Goal: Task Accomplishment & Management: Manage account settings

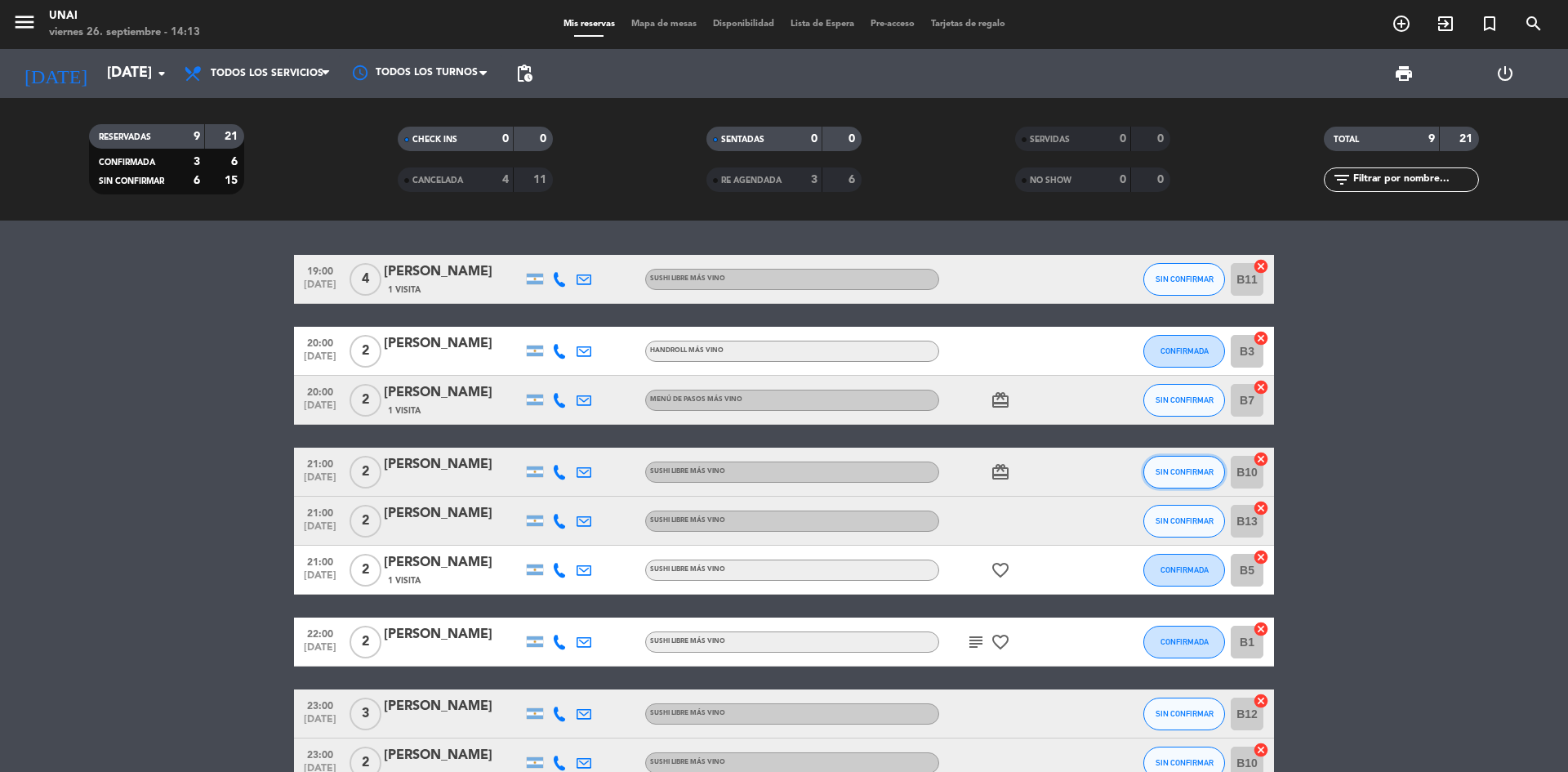
click at [1163, 473] on span "SIN CONFIRMAR" at bounding box center [1185, 472] width 58 height 9
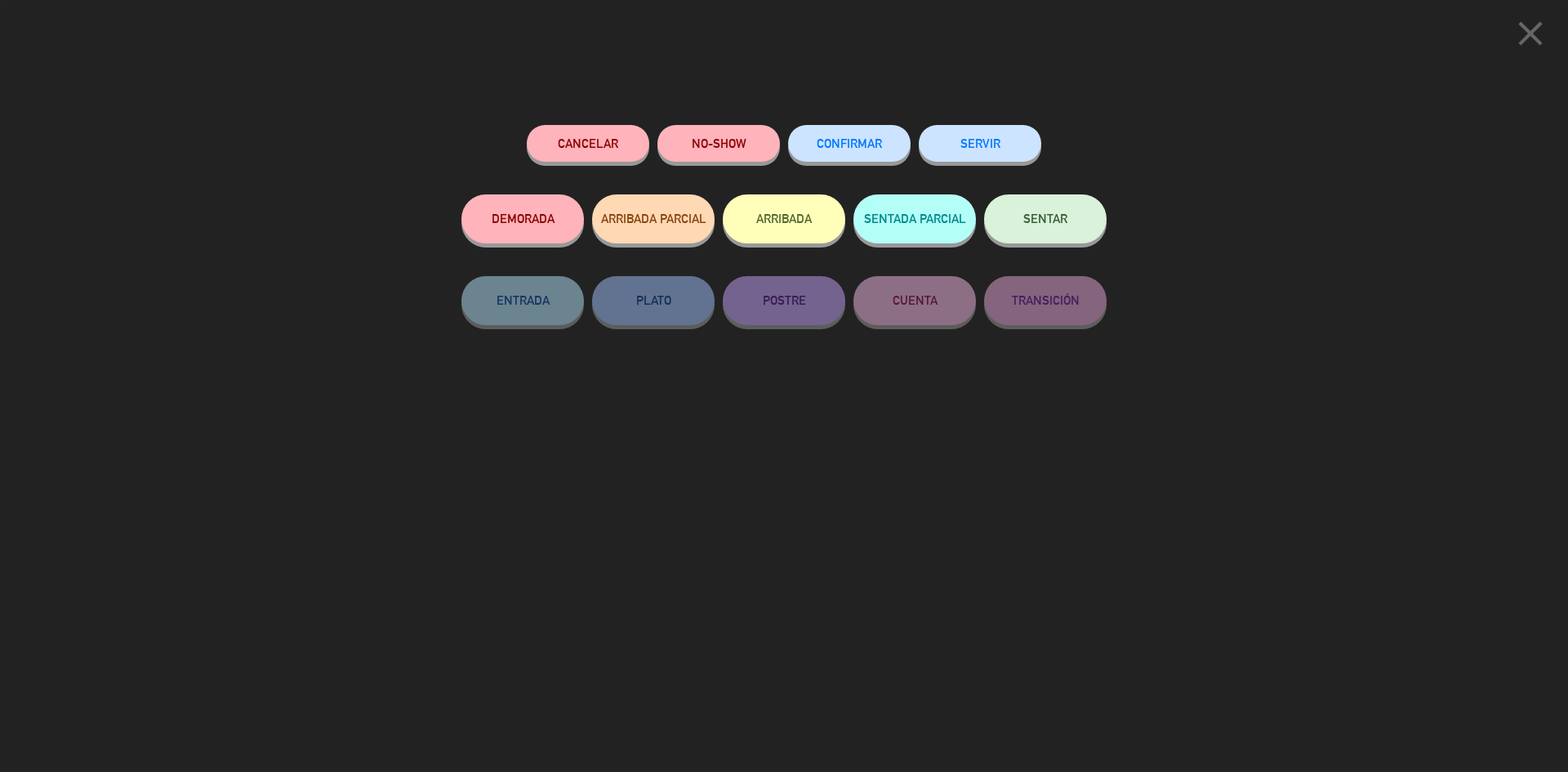
click at [824, 146] on span "CONFIRMAR" at bounding box center [849, 143] width 65 height 14
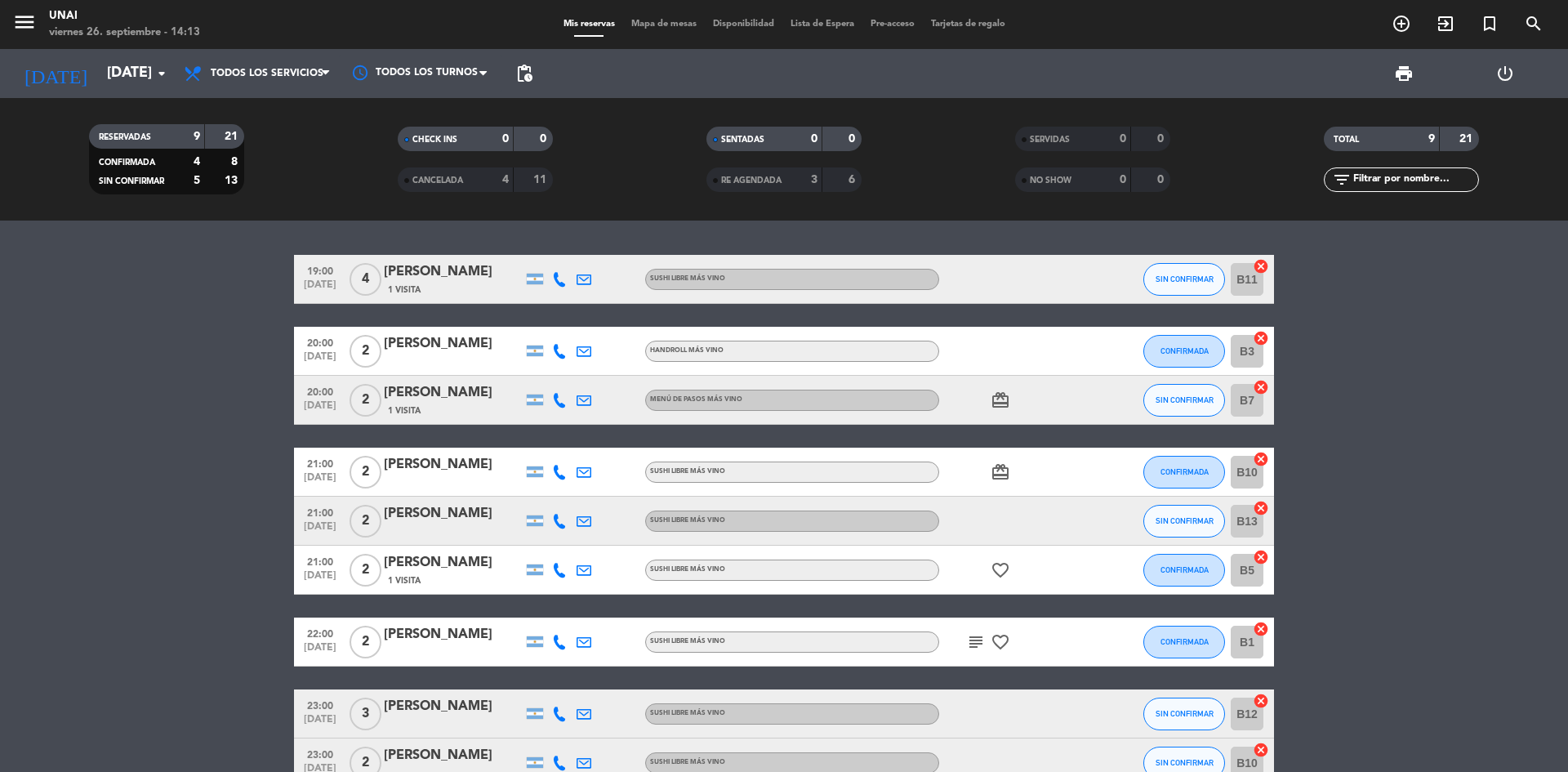
click at [426, 465] on div "[PERSON_NAME]" at bounding box center [453, 465] width 139 height 21
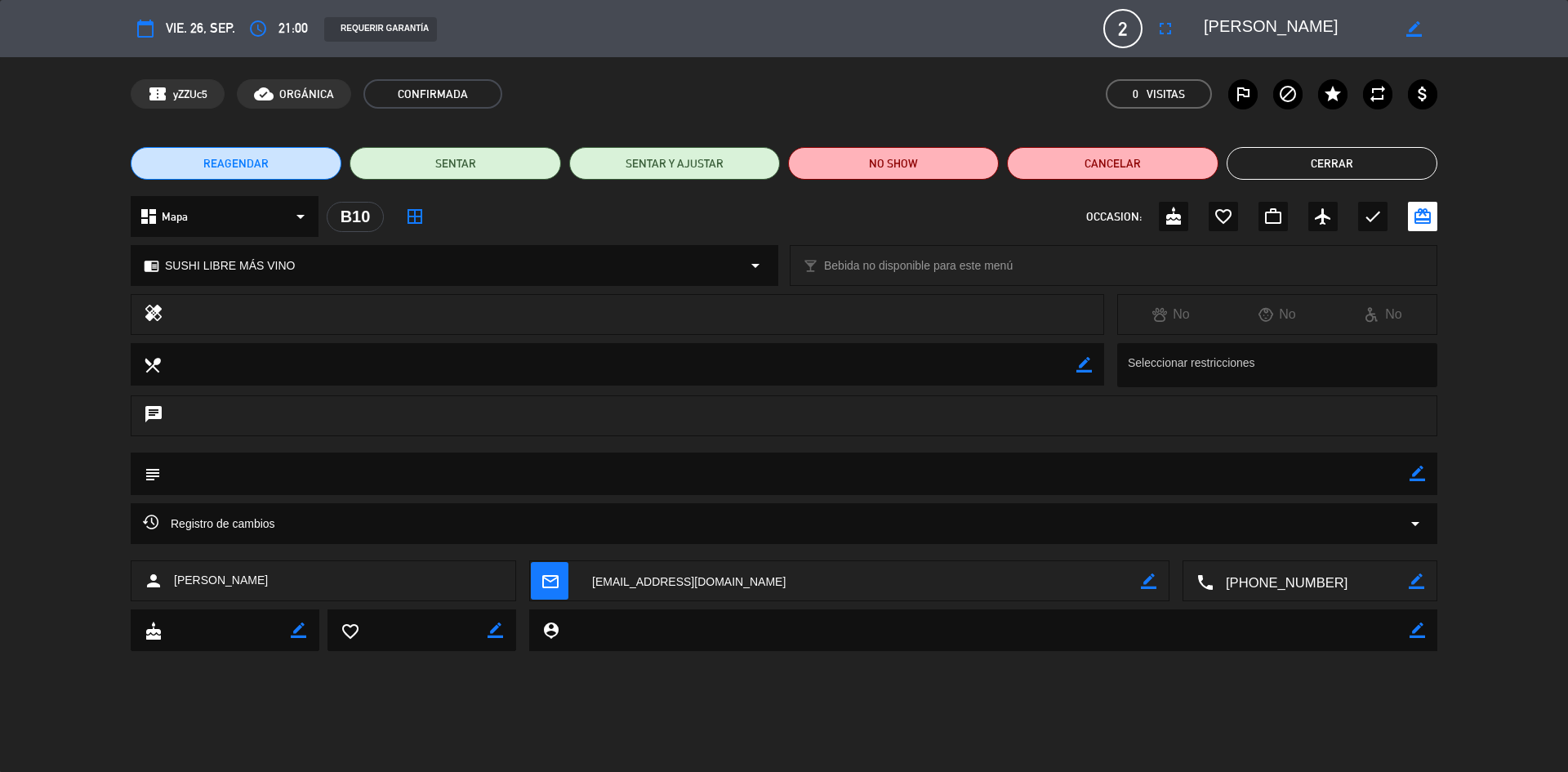
click at [1418, 479] on icon "border_color" at bounding box center [1418, 473] width 16 height 16
type textarea "10k"
click at [1414, 475] on icon at bounding box center [1418, 473] width 16 height 16
click at [1329, 160] on button "Cerrar" at bounding box center [1332, 163] width 211 height 33
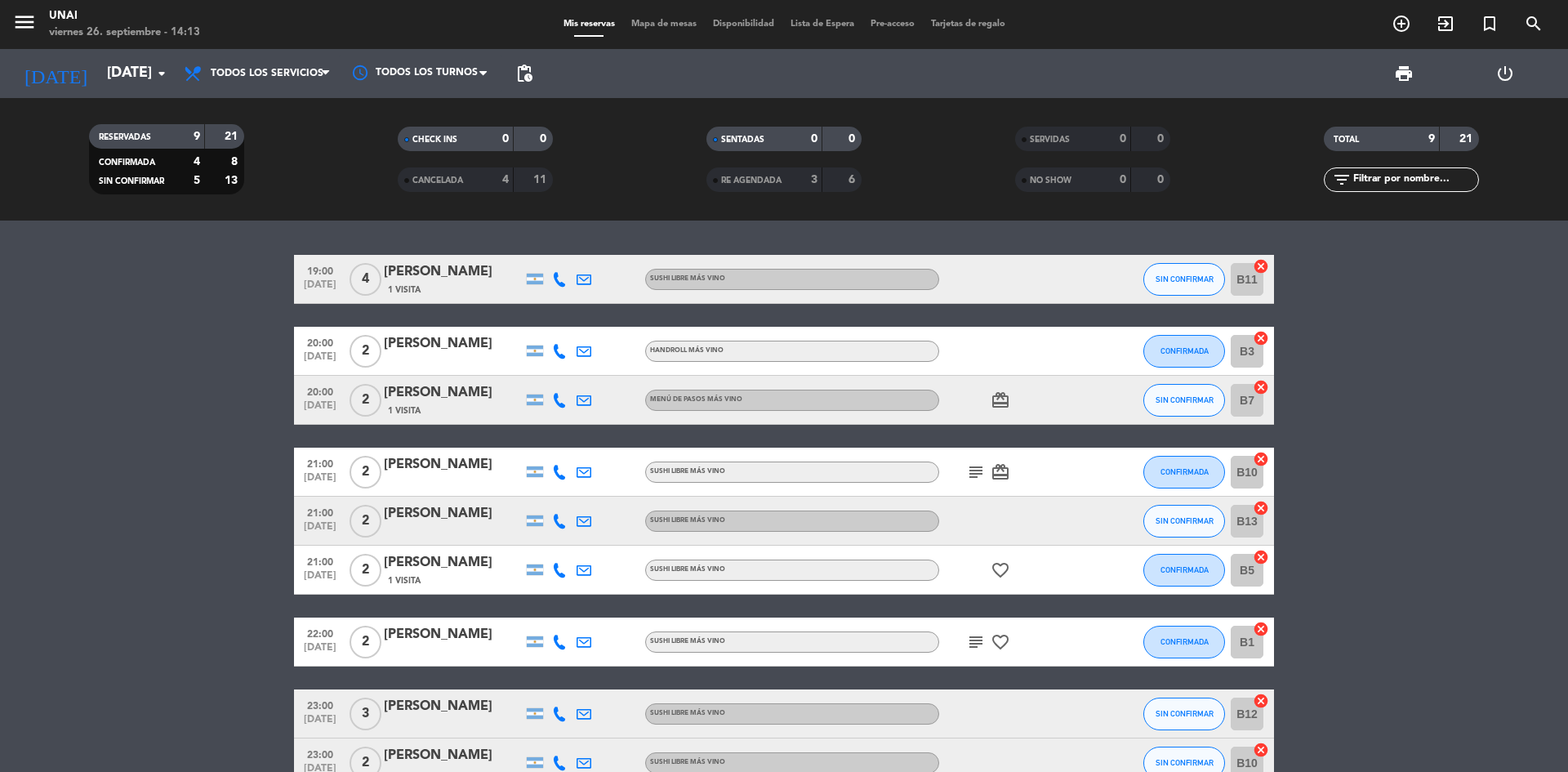
click at [560, 284] on icon at bounding box center [559, 279] width 15 height 15
click at [219, 366] on bookings-row "19:00 [DATE] 4 [PERSON_NAME] 1 Visita [PHONE_NUMBER] Copiar content_paste | SUS…" at bounding box center [784, 521] width 1568 height 533
click at [435, 342] on div "[PERSON_NAME]" at bounding box center [453, 344] width 139 height 21
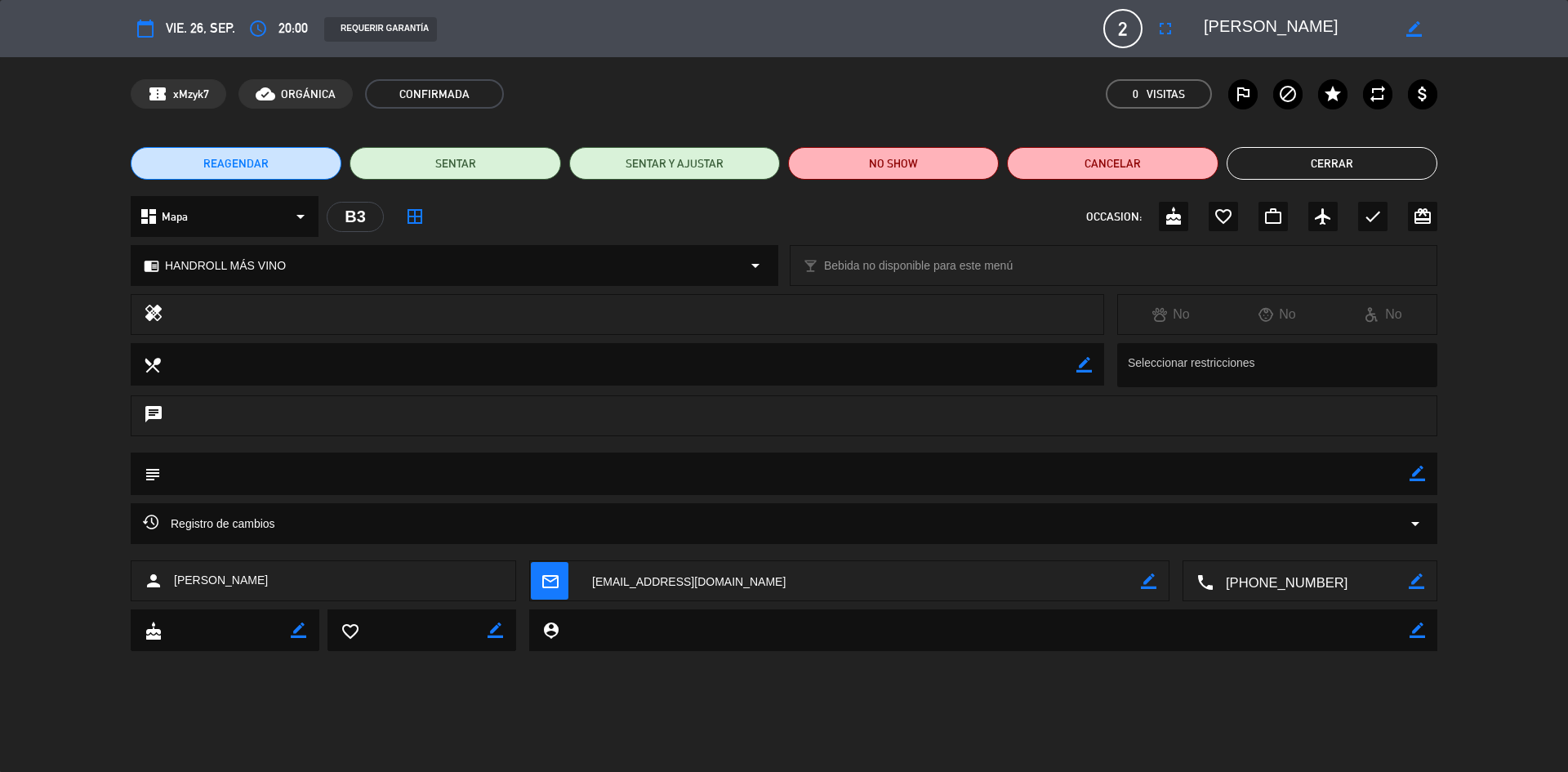
click at [1416, 481] on icon "border_color" at bounding box center [1418, 473] width 16 height 16
type textarea "10k !"
click at [1422, 478] on icon at bounding box center [1418, 473] width 16 height 16
click at [1299, 172] on button "Cerrar" at bounding box center [1332, 163] width 211 height 33
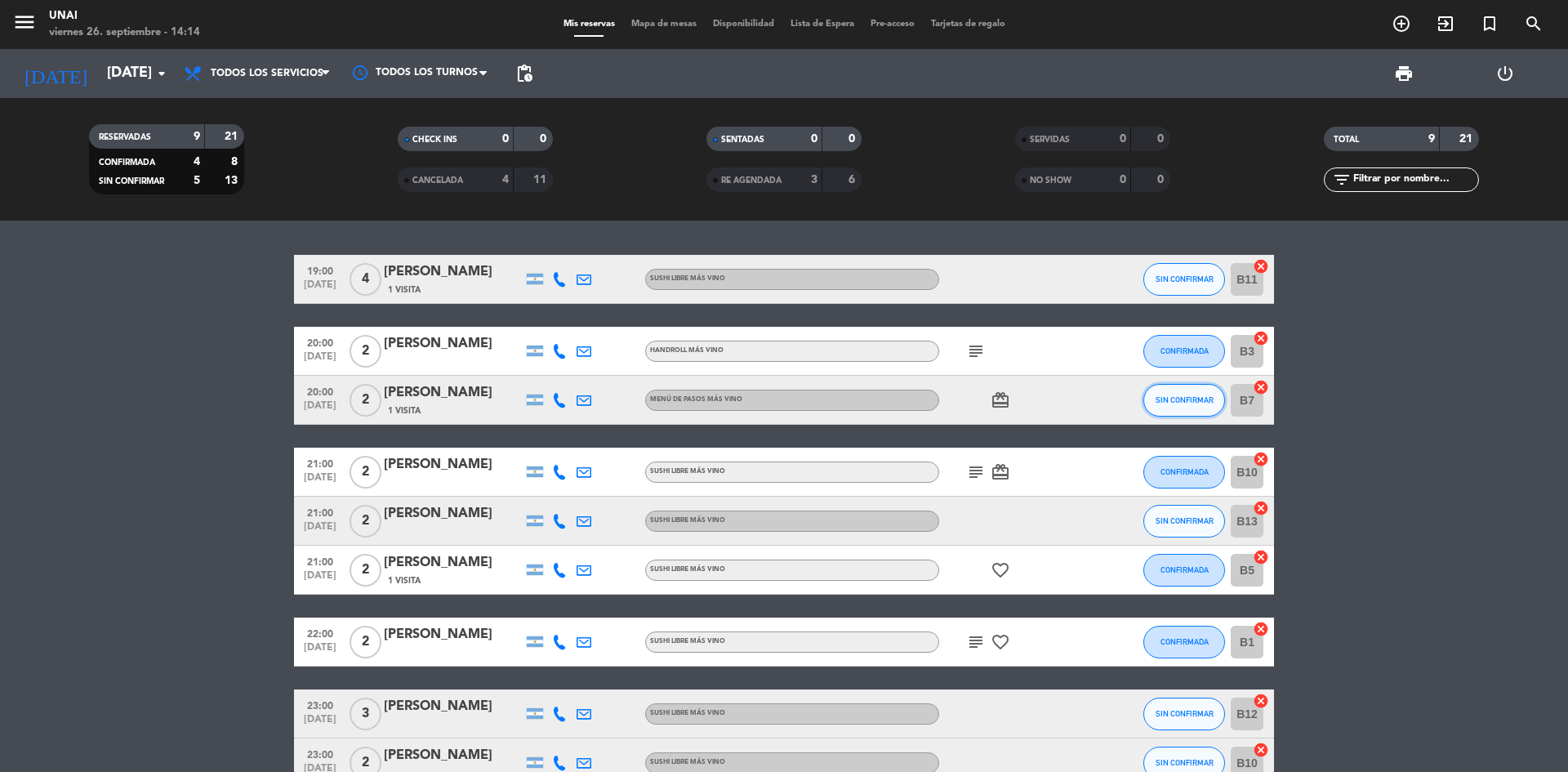
click at [1156, 402] on span "SIN CONFIRMAR" at bounding box center [1185, 400] width 58 height 9
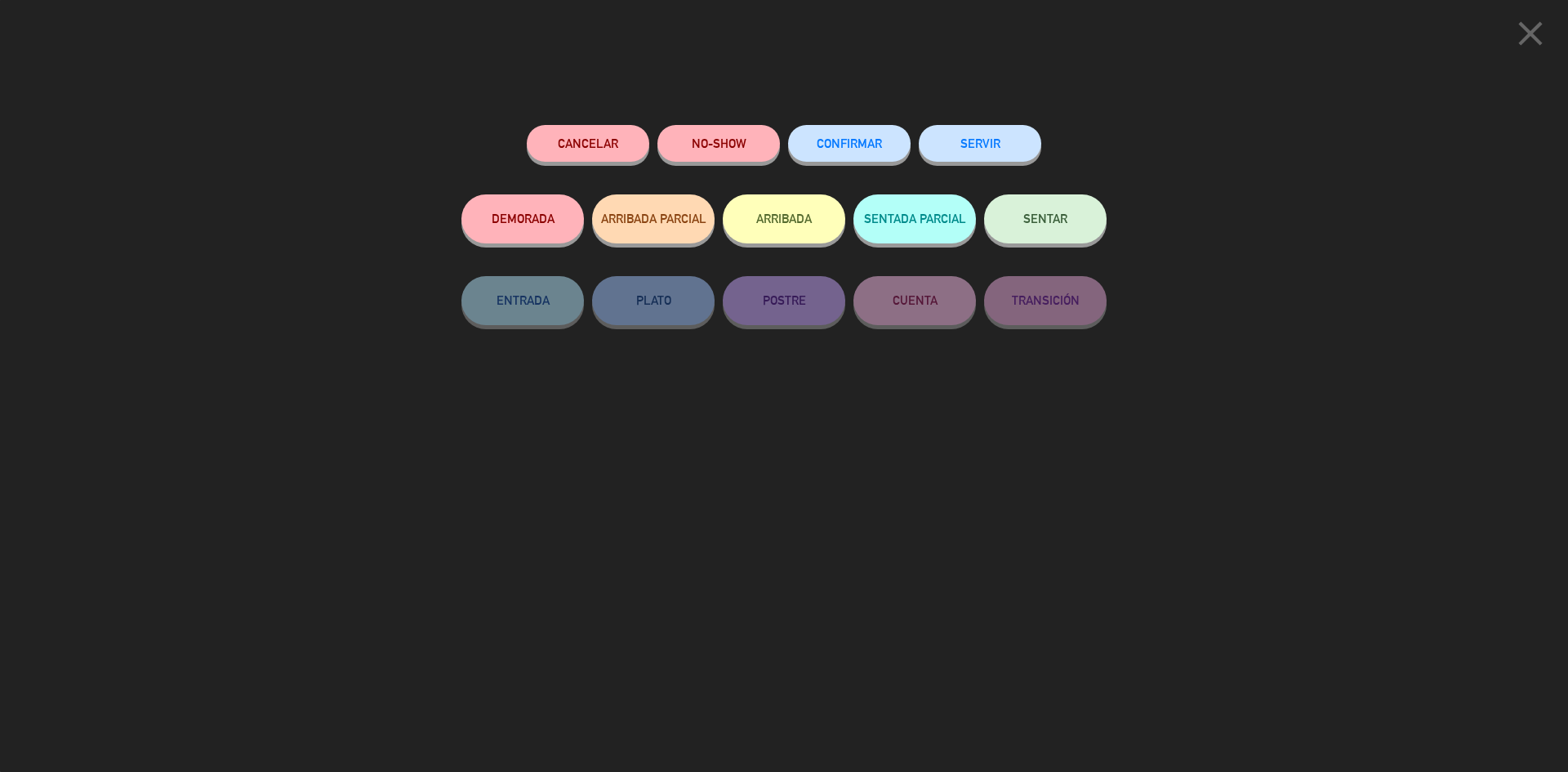
click at [825, 149] on span "CONFIRMAR" at bounding box center [849, 143] width 65 height 14
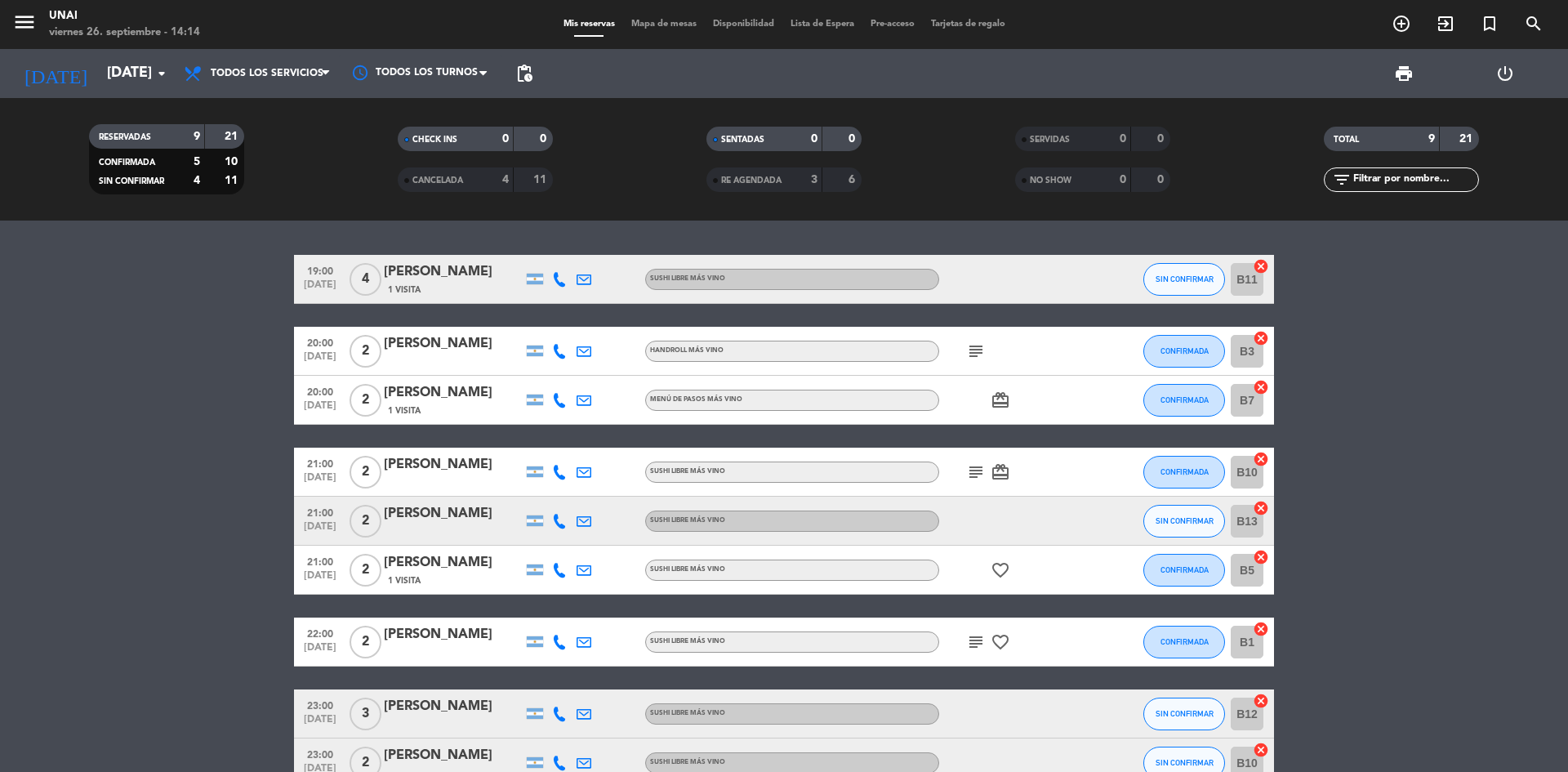
click at [433, 407] on div "1 Visita" at bounding box center [453, 411] width 139 height 14
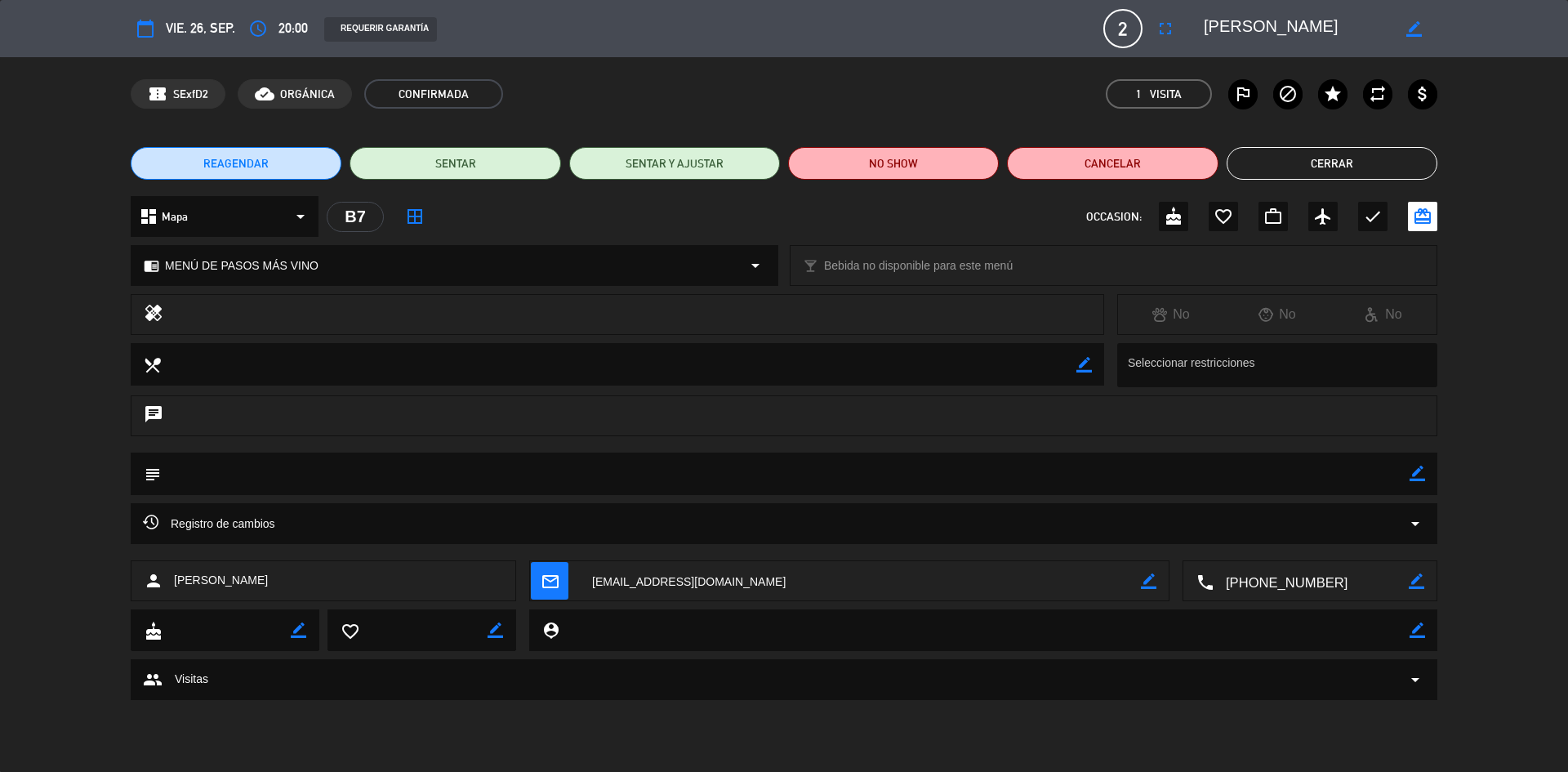
click at [1413, 481] on div "border_color" at bounding box center [1418, 474] width 16 height 42
click at [1413, 481] on icon "border_color" at bounding box center [1418, 473] width 16 height 16
type textarea "10k"
click at [1411, 482] on div at bounding box center [1418, 474] width 16 height 42
click at [1418, 480] on icon at bounding box center [1418, 473] width 16 height 16
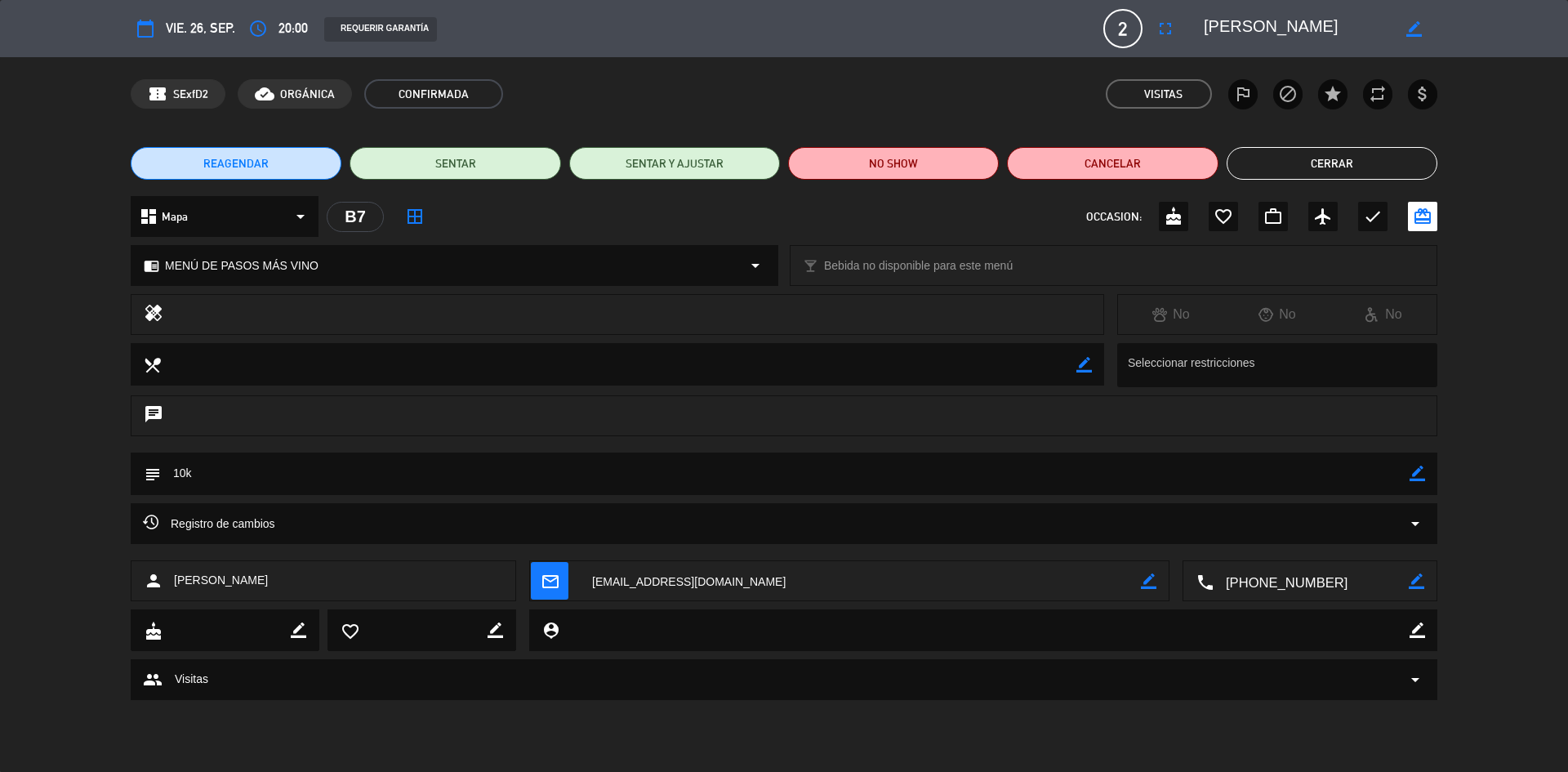
click at [1517, 382] on div "local_dining border_color Seleccionar restricciones" at bounding box center [784, 369] width 1568 height 52
click at [1296, 157] on button "Cerrar" at bounding box center [1332, 163] width 211 height 33
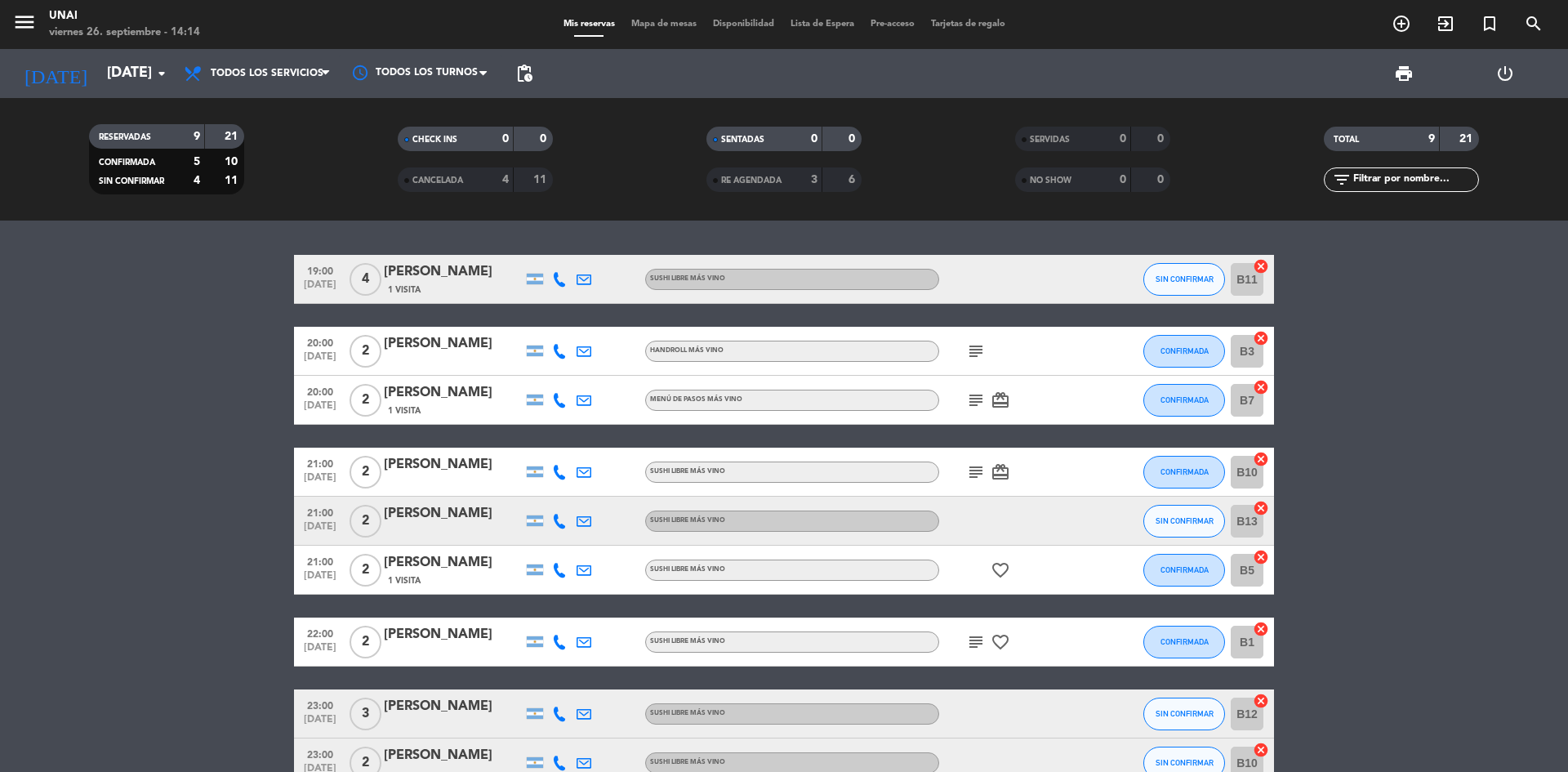
click at [459, 573] on div "1 Visita" at bounding box center [453, 580] width 139 height 14
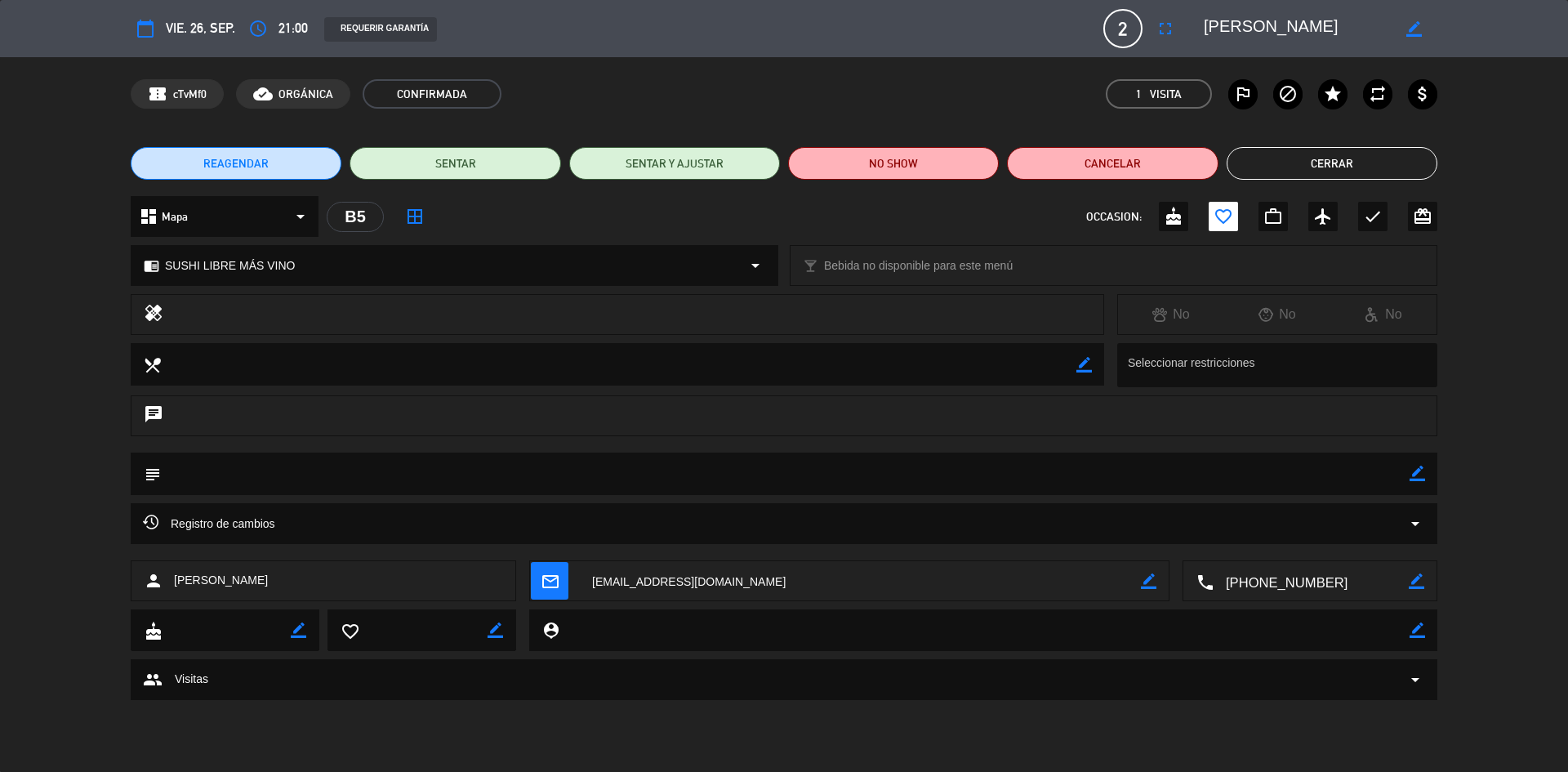
click at [1410, 476] on icon "border_color" at bounding box center [1418, 473] width 16 height 16
type textarea "10k"
click at [1412, 477] on icon at bounding box center [1418, 473] width 16 height 16
click at [1347, 158] on button "Cerrar" at bounding box center [1332, 163] width 211 height 33
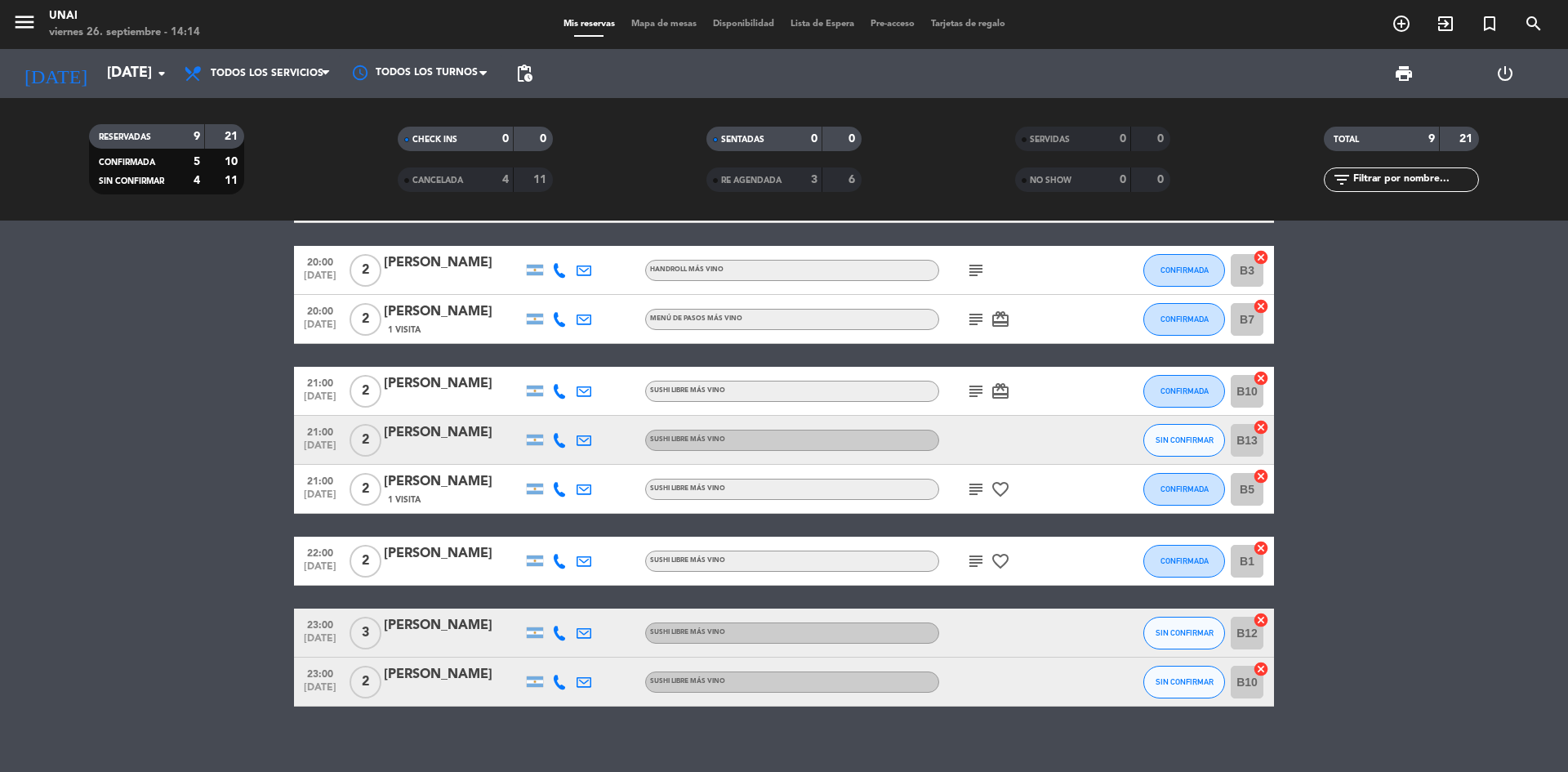
scroll to position [82, 0]
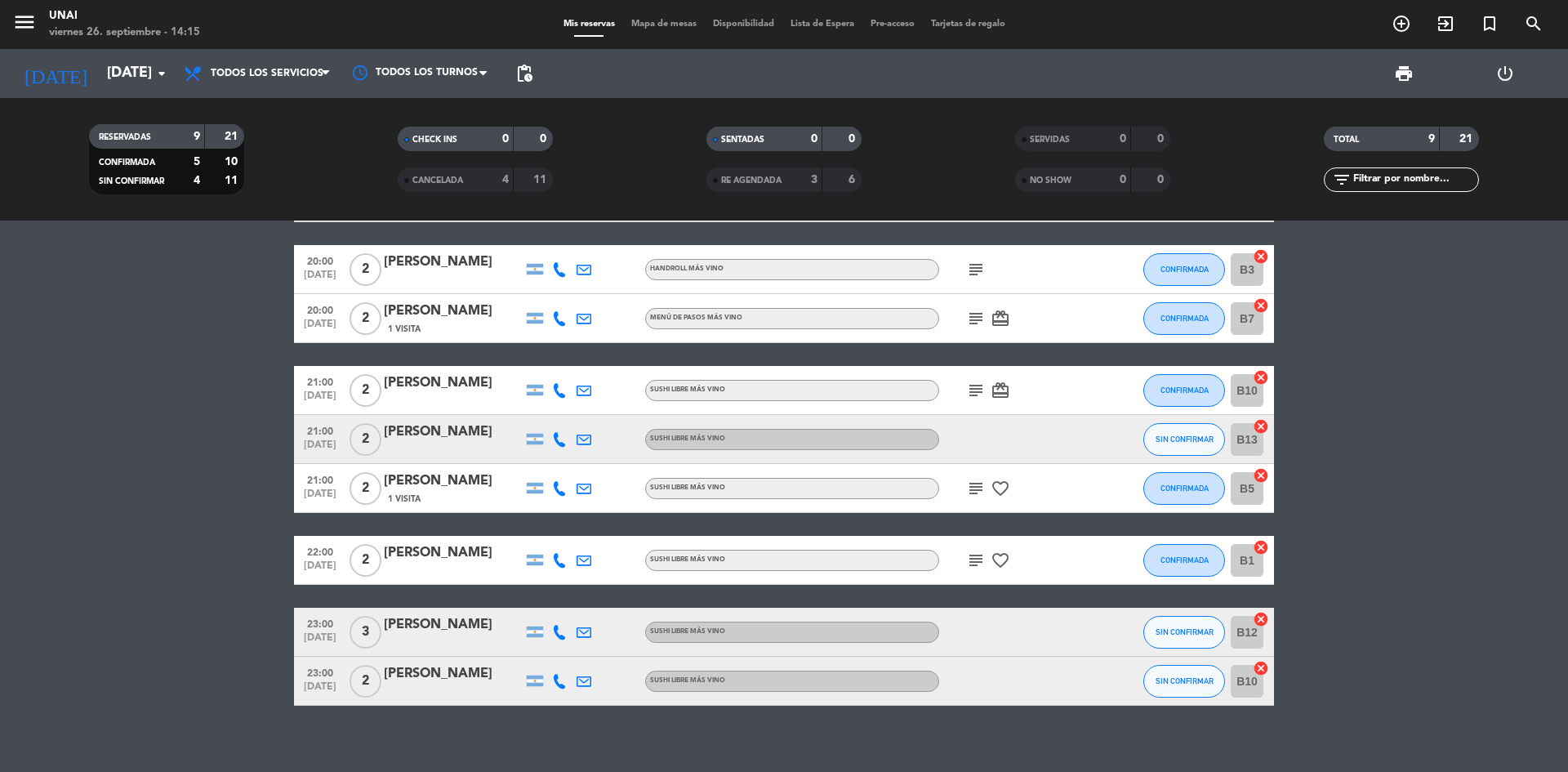
click at [441, 555] on div "[PERSON_NAME]" at bounding box center [453, 553] width 139 height 21
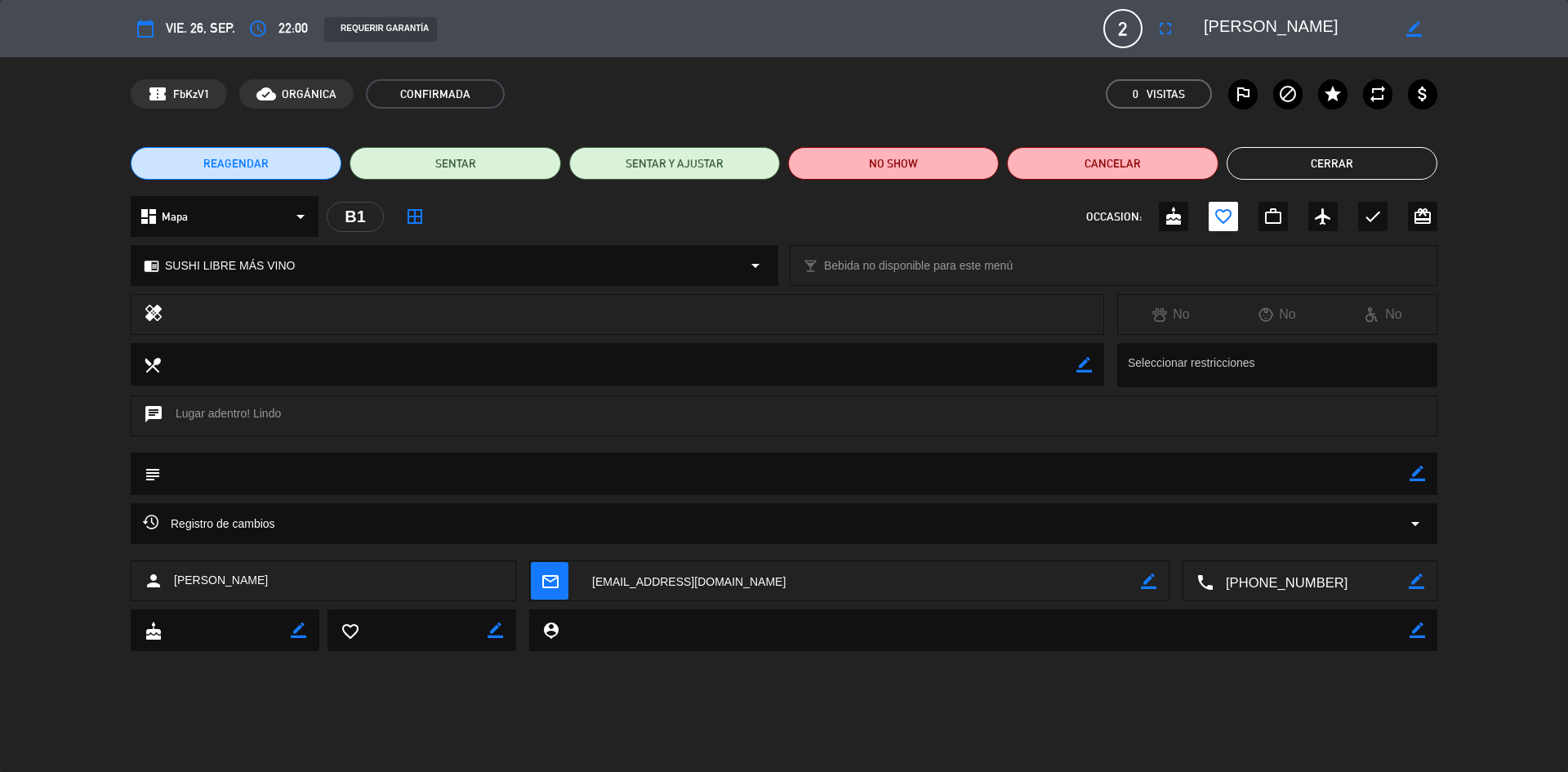
click at [1331, 150] on button "Cerrar" at bounding box center [1332, 163] width 211 height 33
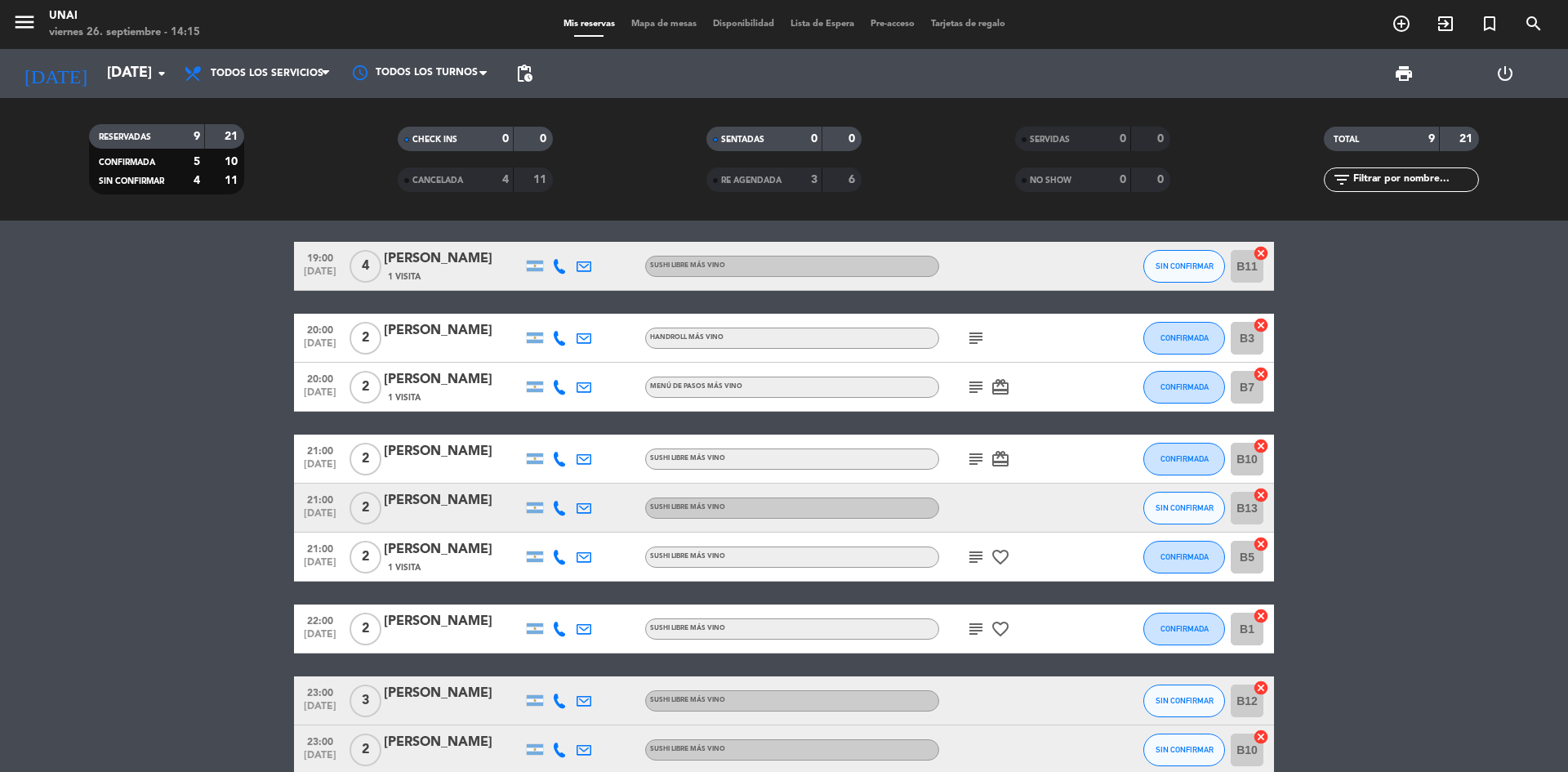
scroll to position [0, 0]
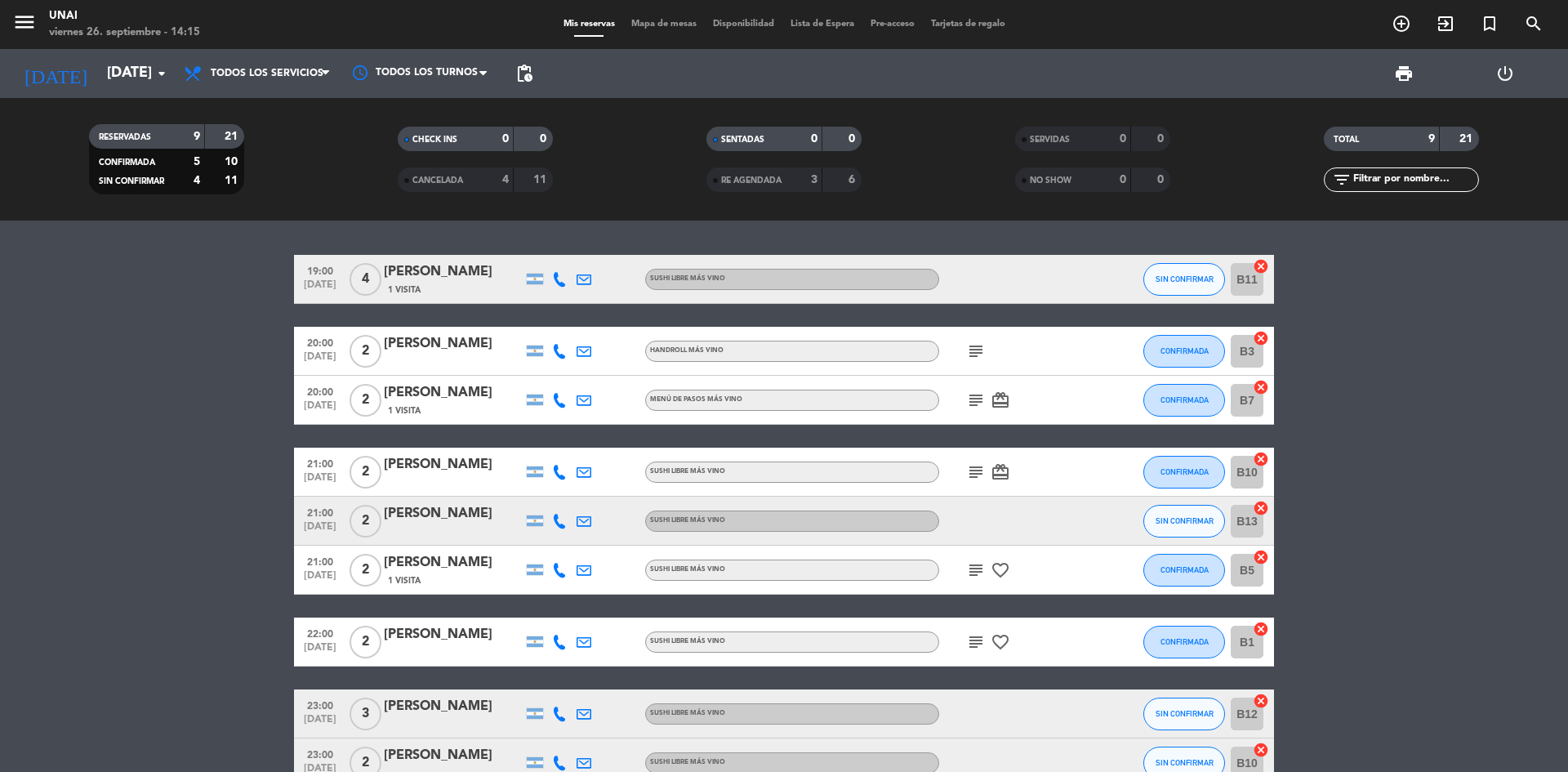
click at [416, 276] on div "[PERSON_NAME]" at bounding box center [453, 272] width 139 height 21
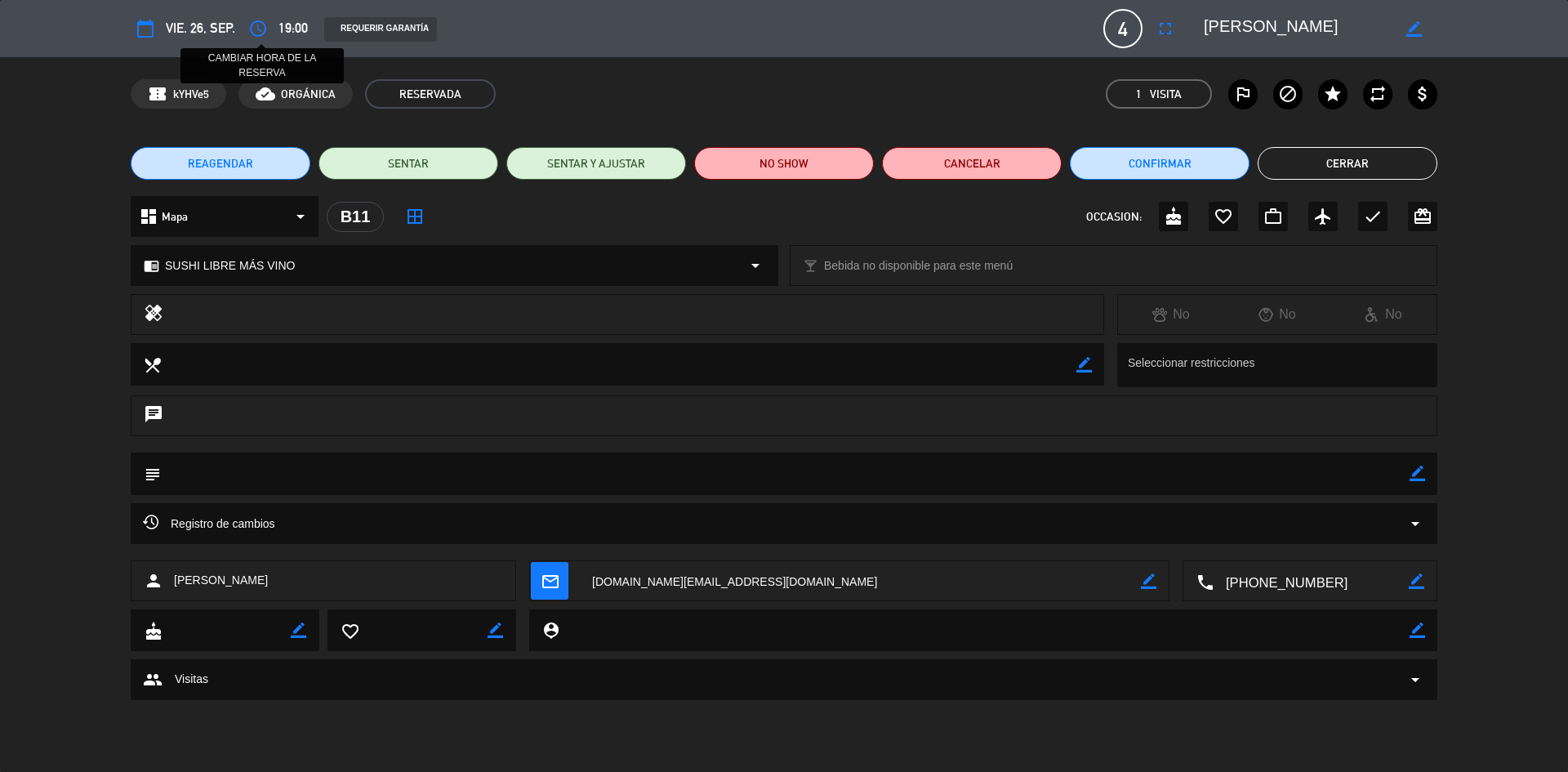
click at [266, 26] on icon "access_time" at bounding box center [258, 28] width 19 height 19
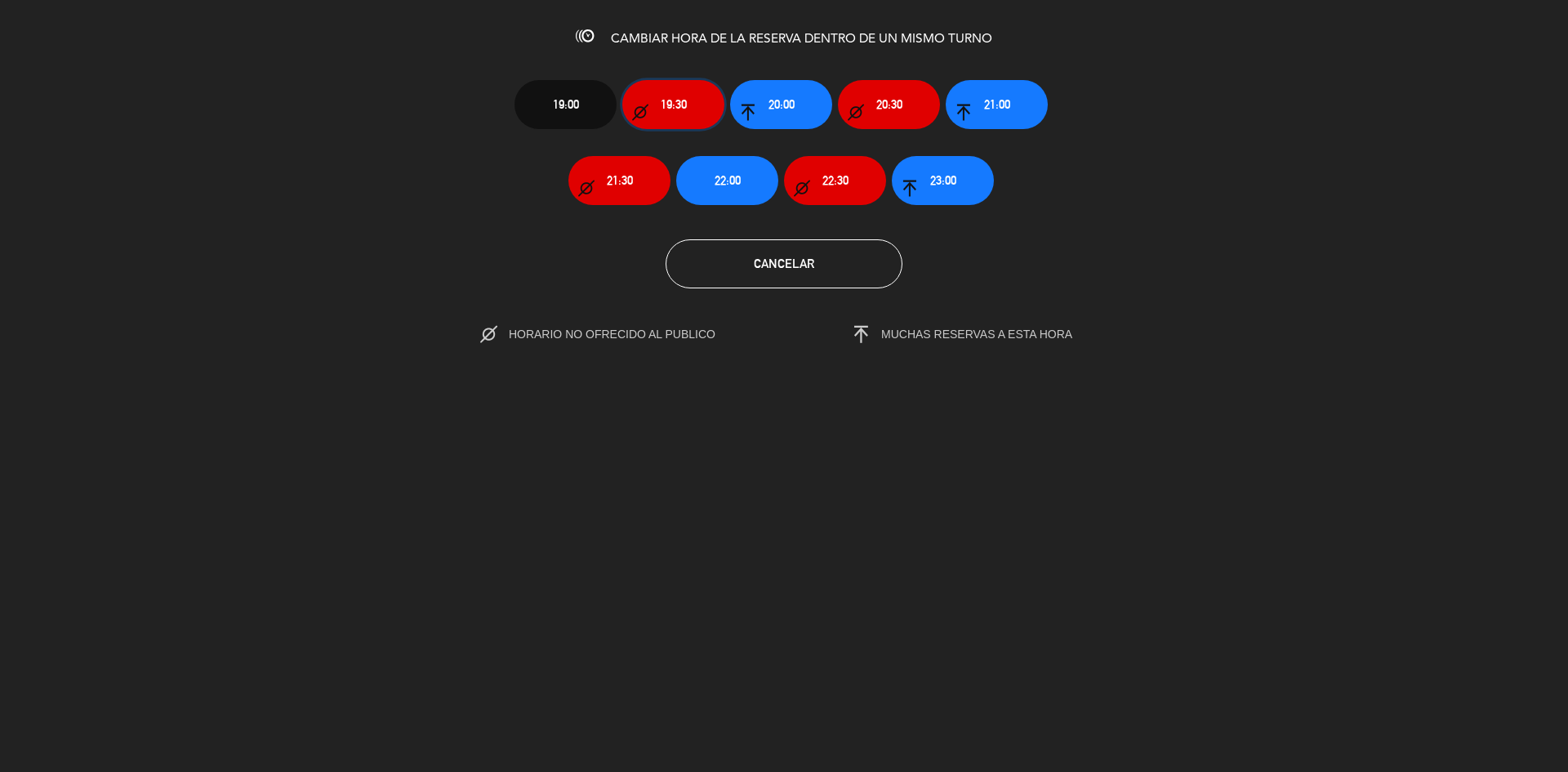
click at [661, 104] on span "19:30" at bounding box center [674, 103] width 26 height 19
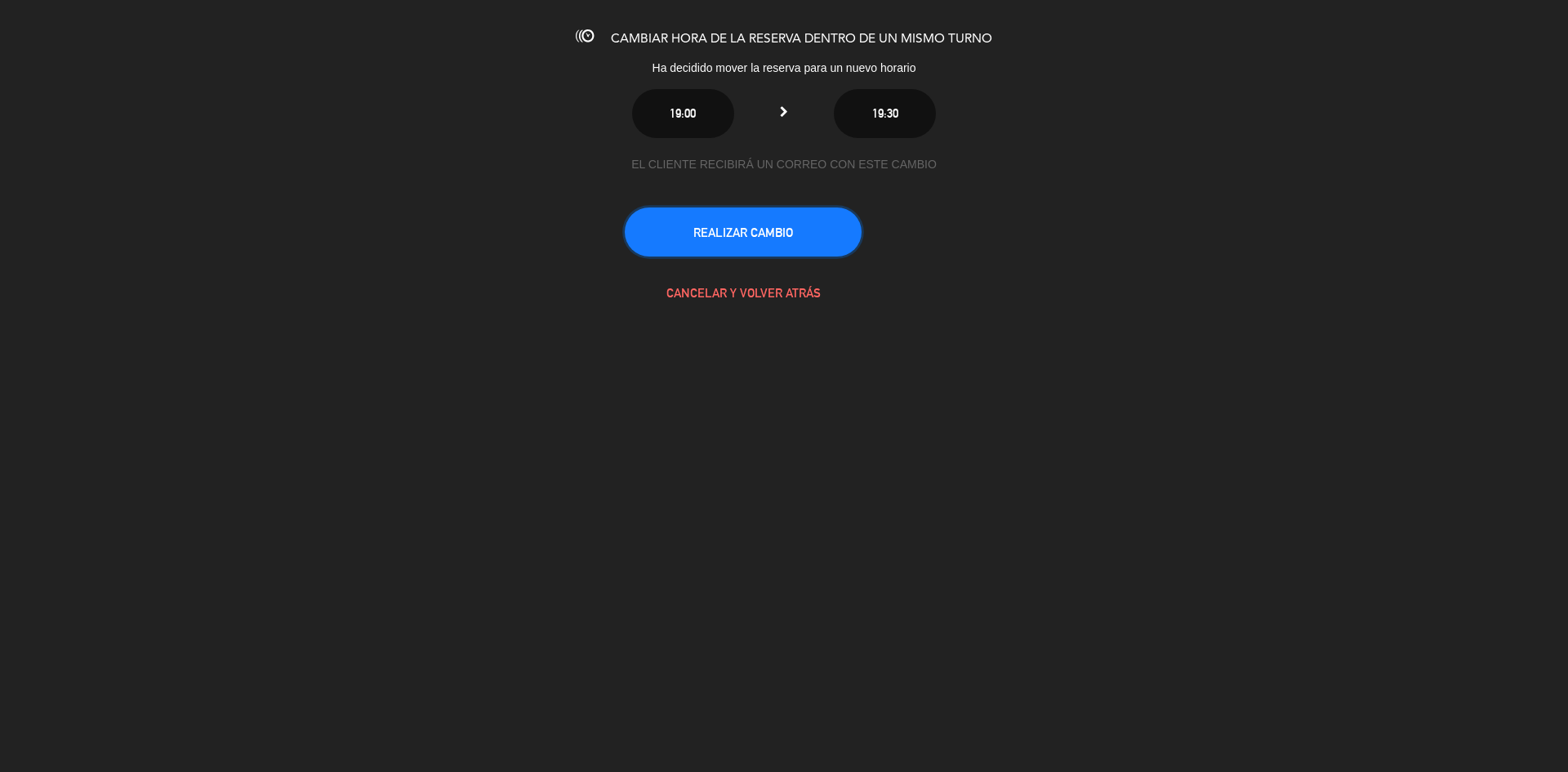
click at [735, 235] on button "REALIZAR CAMBIO" at bounding box center [743, 232] width 237 height 49
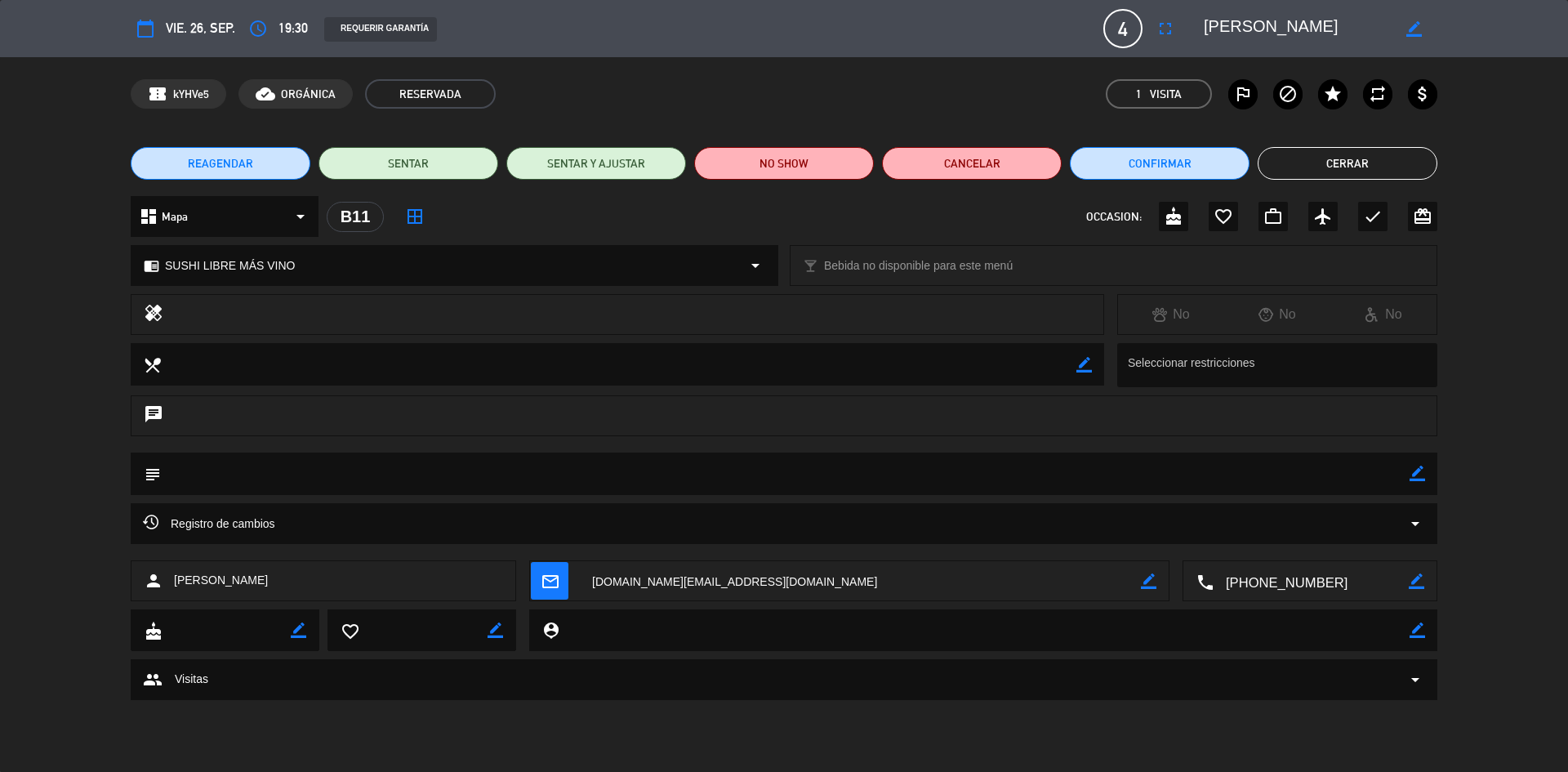
click at [1309, 163] on button "Cerrar" at bounding box center [1348, 163] width 180 height 33
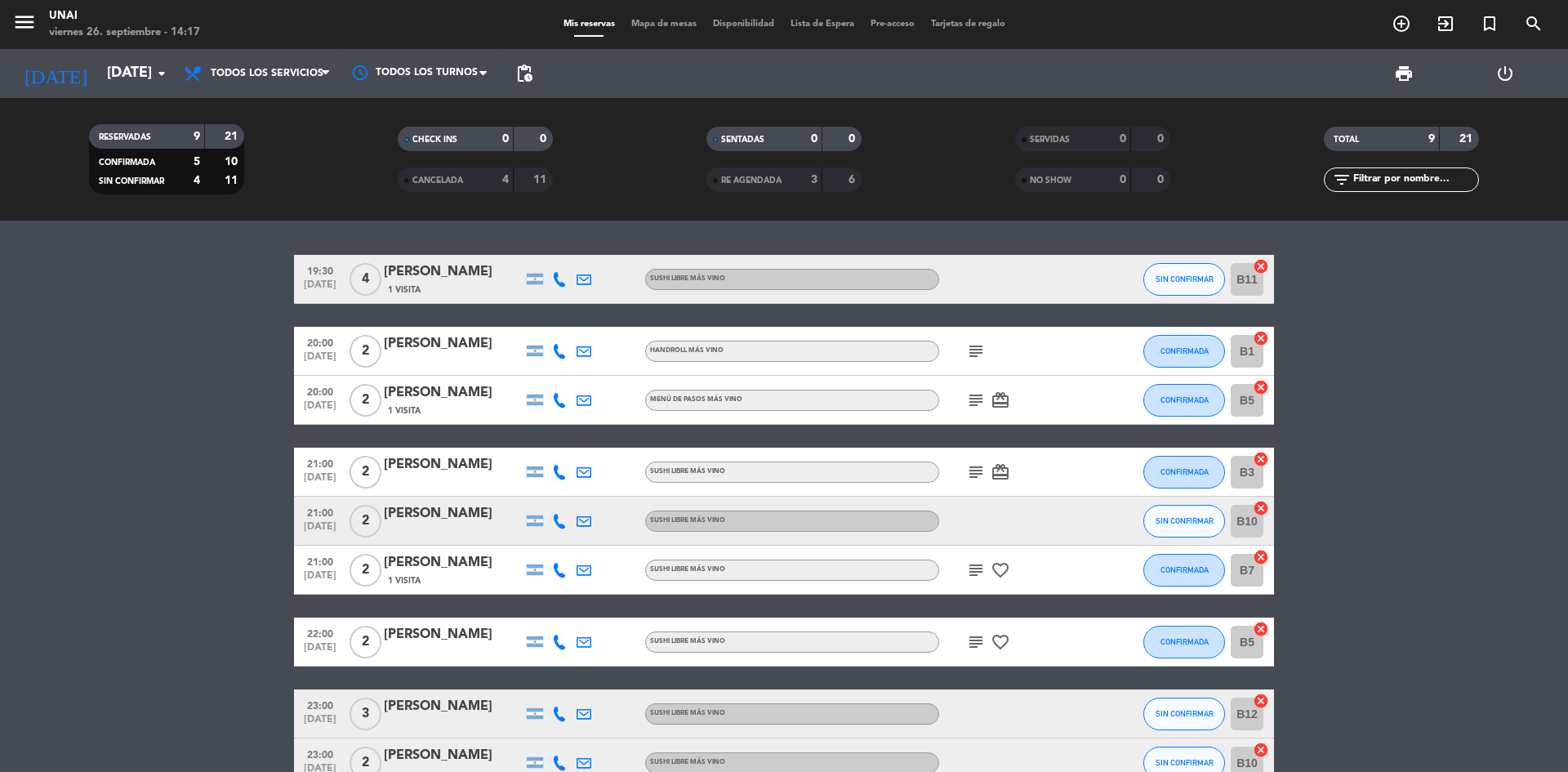
click at [441, 278] on div "[PERSON_NAME]" at bounding box center [453, 272] width 139 height 21
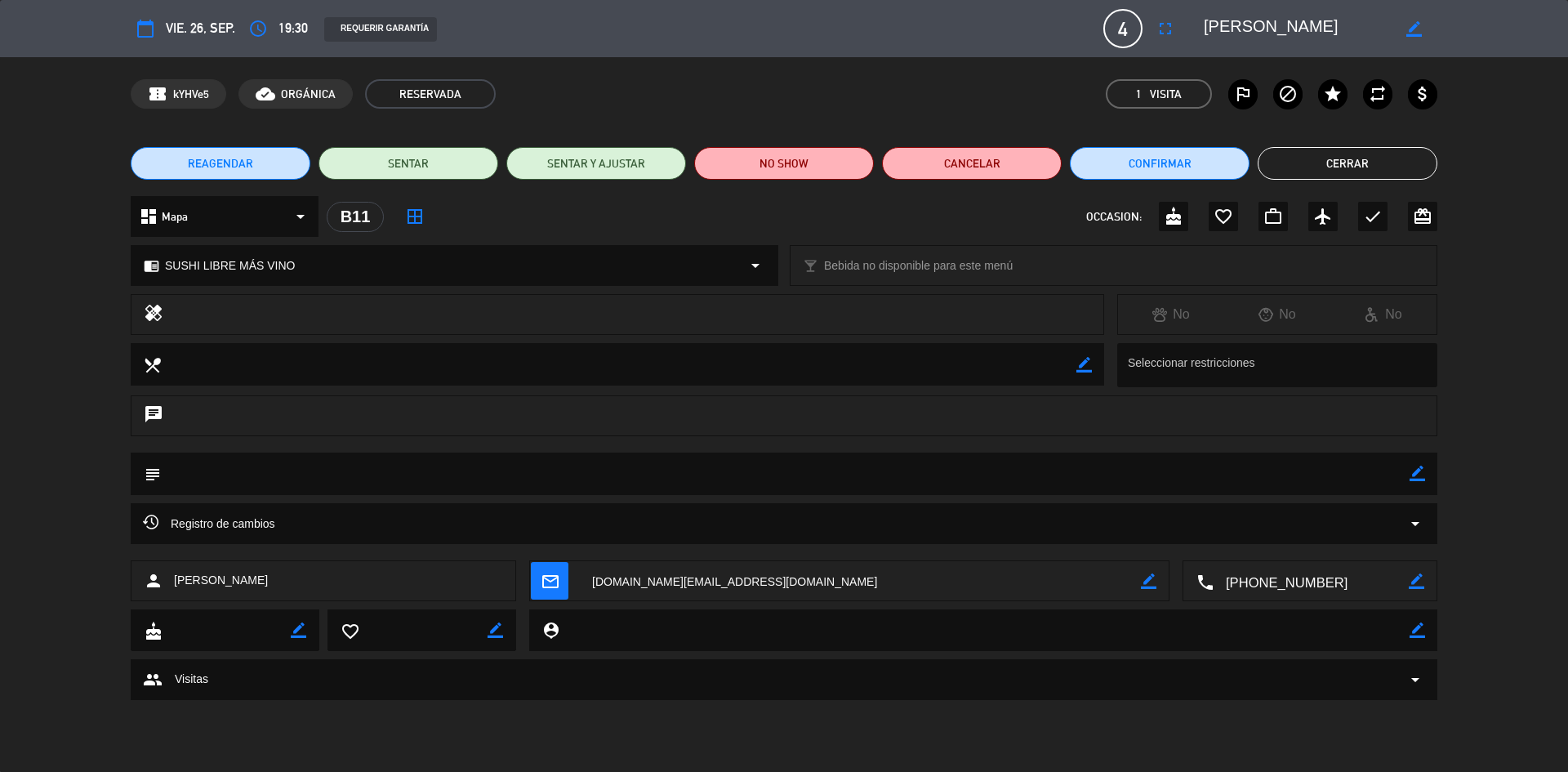
click at [1416, 471] on icon "border_color" at bounding box center [1418, 473] width 16 height 16
type textarea "10k"
click at [1416, 471] on icon at bounding box center [1418, 473] width 16 height 16
click at [1315, 151] on button "Cerrar" at bounding box center [1348, 163] width 180 height 33
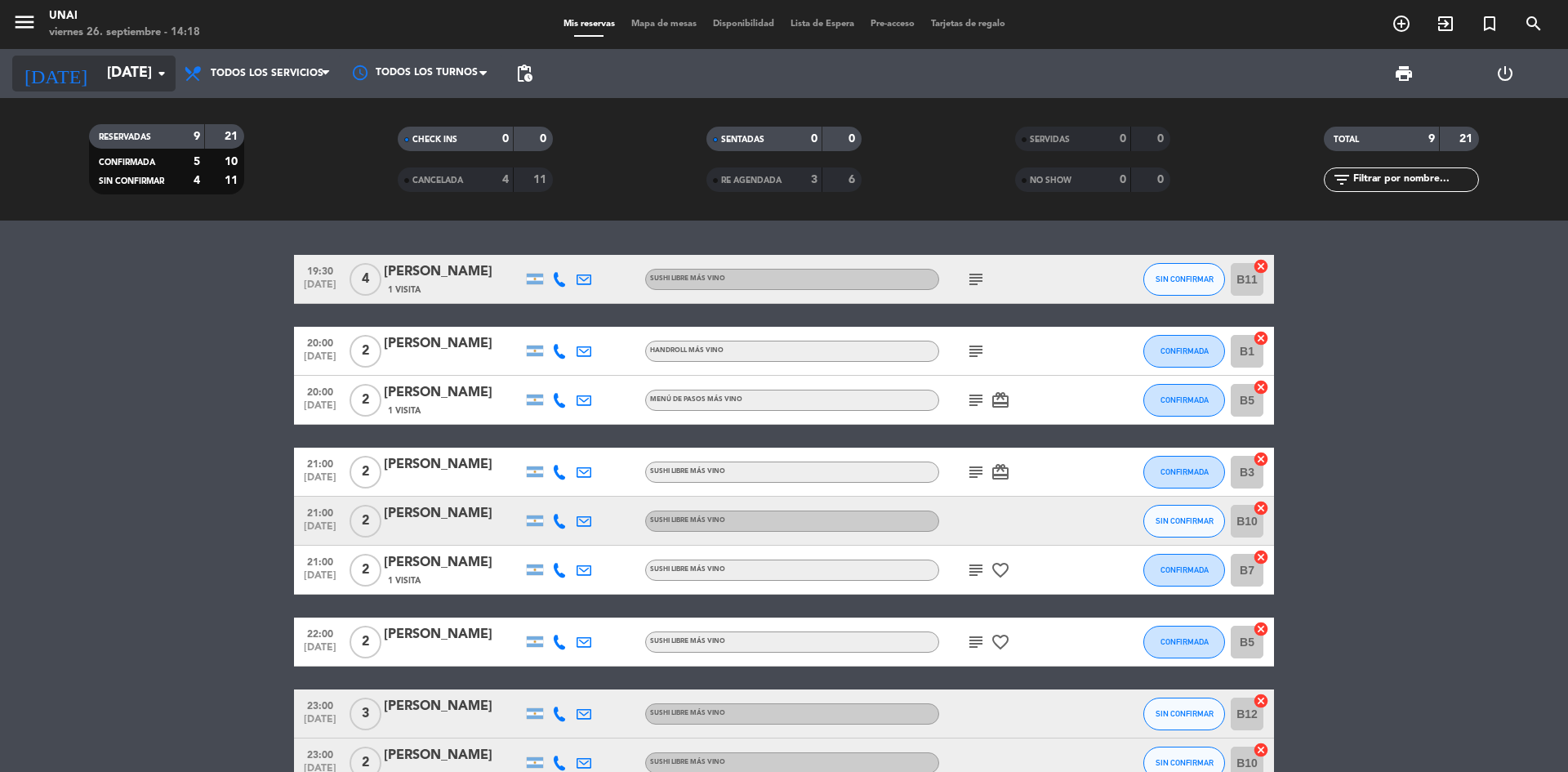
click at [103, 73] on input "[DATE]" at bounding box center [193, 73] width 190 height 33
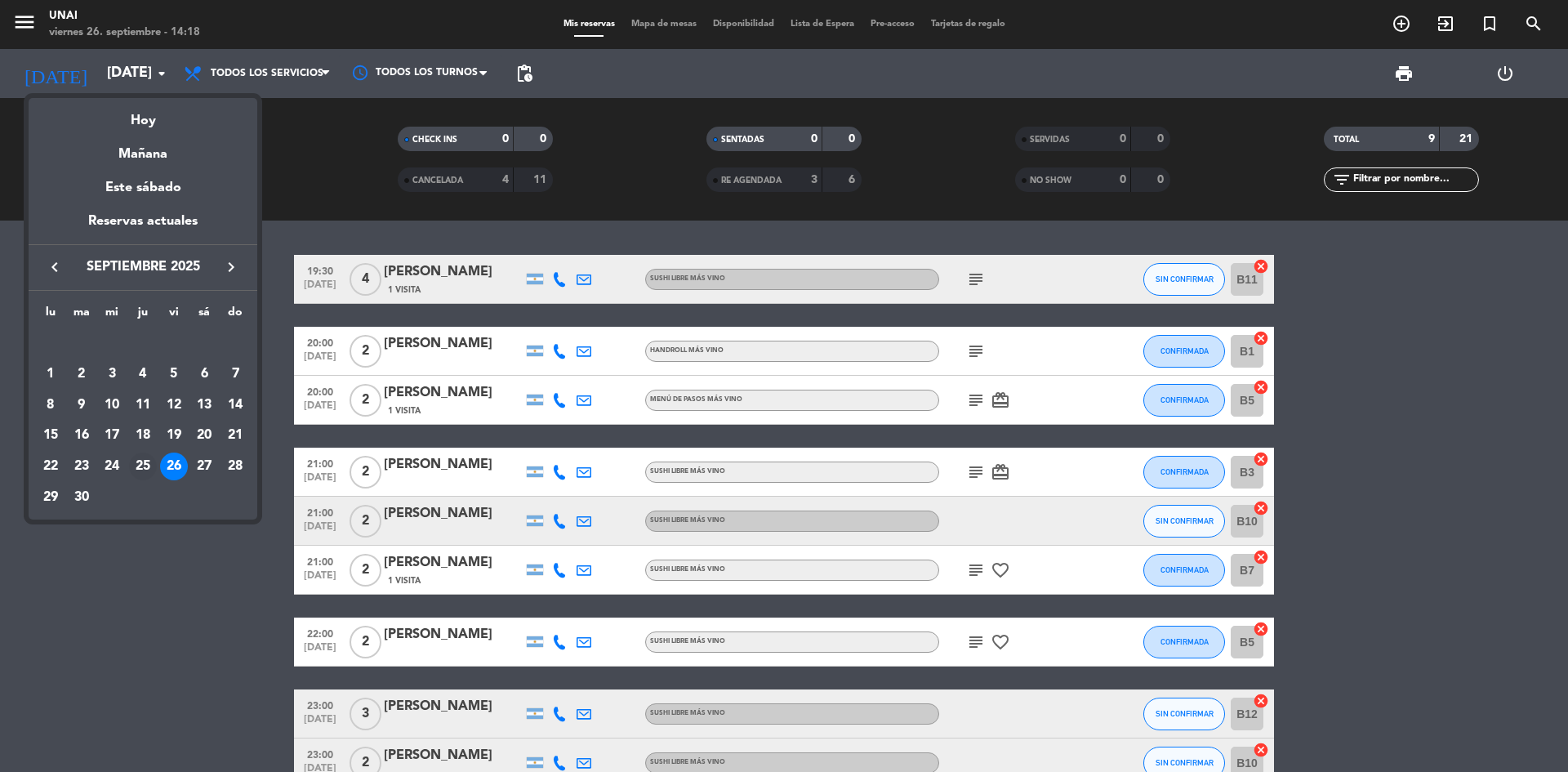
click at [145, 458] on div "25" at bounding box center [142, 466] width 27 height 27
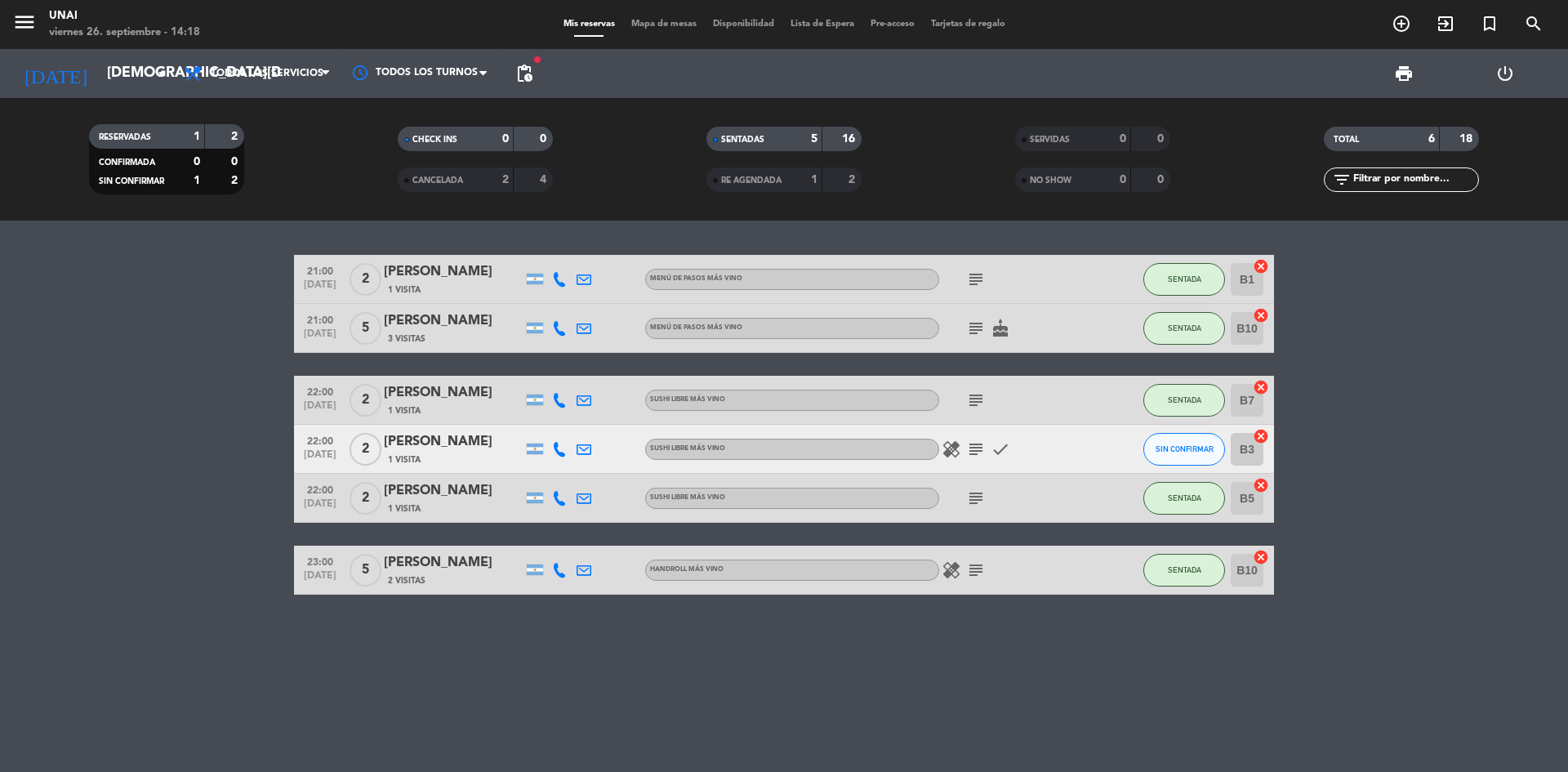
click at [971, 281] on icon "subject" at bounding box center [976, 279] width 19 height 19
click at [978, 329] on icon "subject" at bounding box center [976, 329] width 19 height 19
click at [99, 82] on input "[DEMOGRAPHIC_DATA][DATE]" at bounding box center [193, 73] width 190 height 33
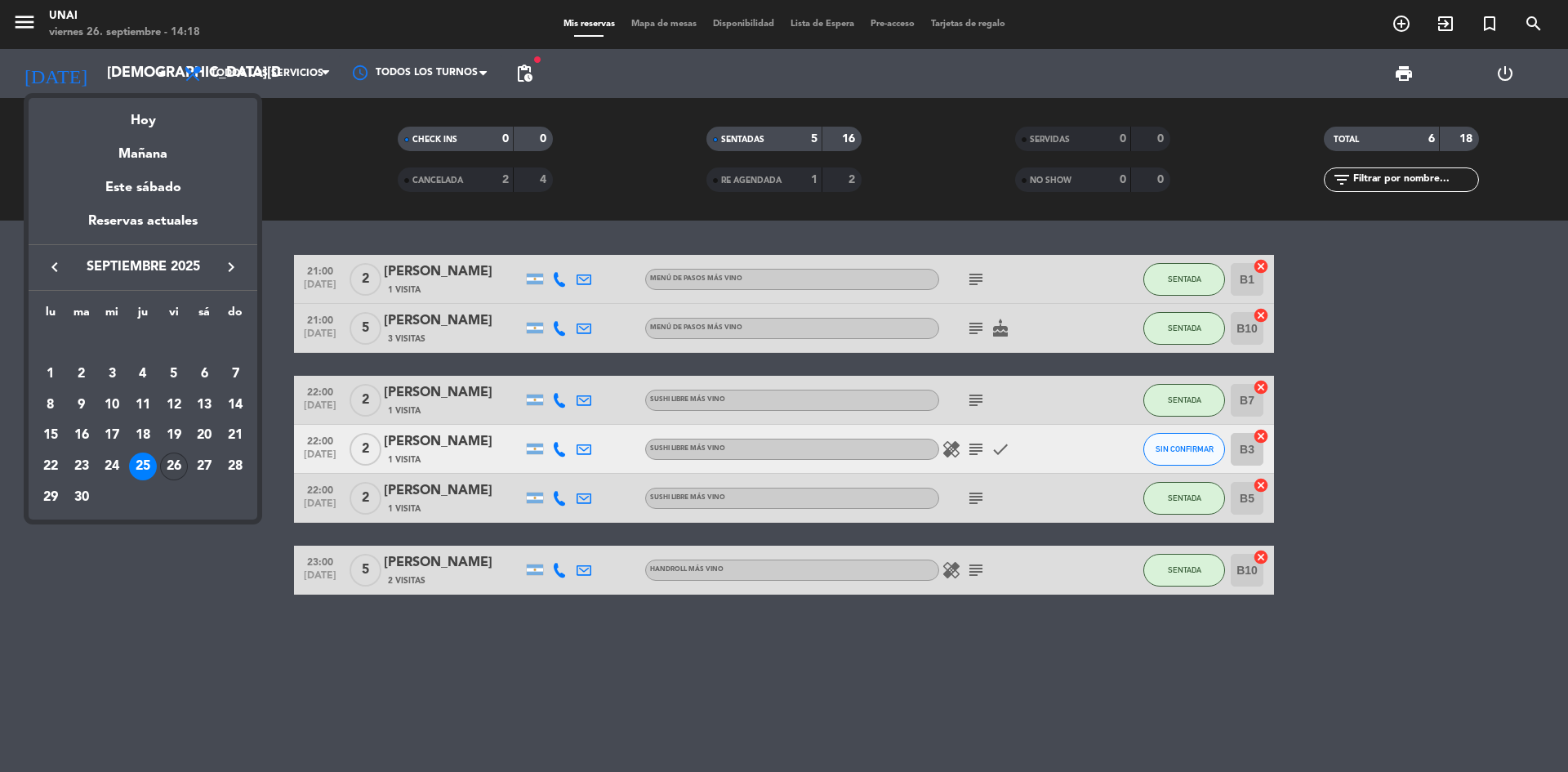
click at [181, 462] on div "26" at bounding box center [173, 466] width 27 height 27
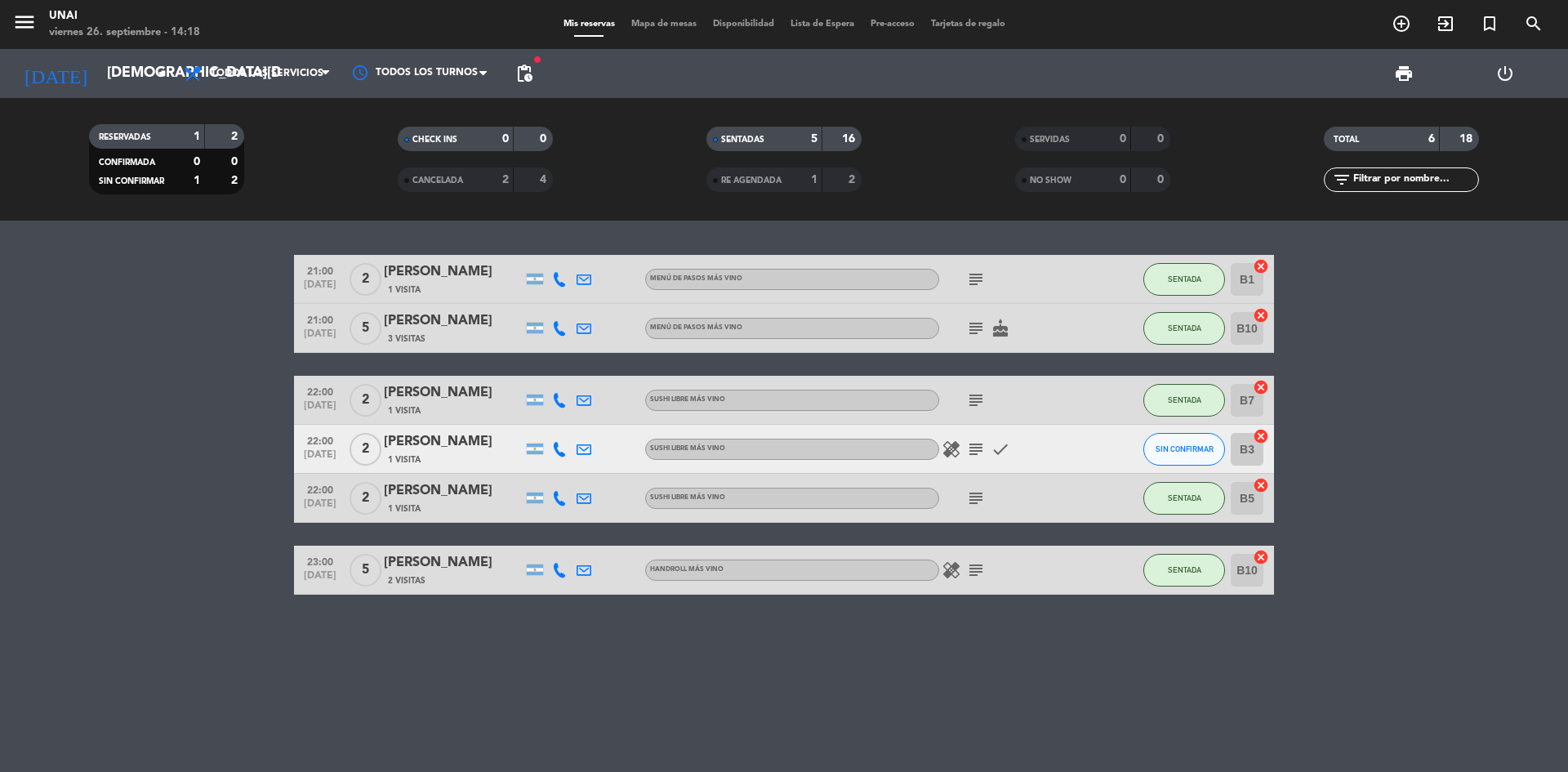
type input "[DATE]"
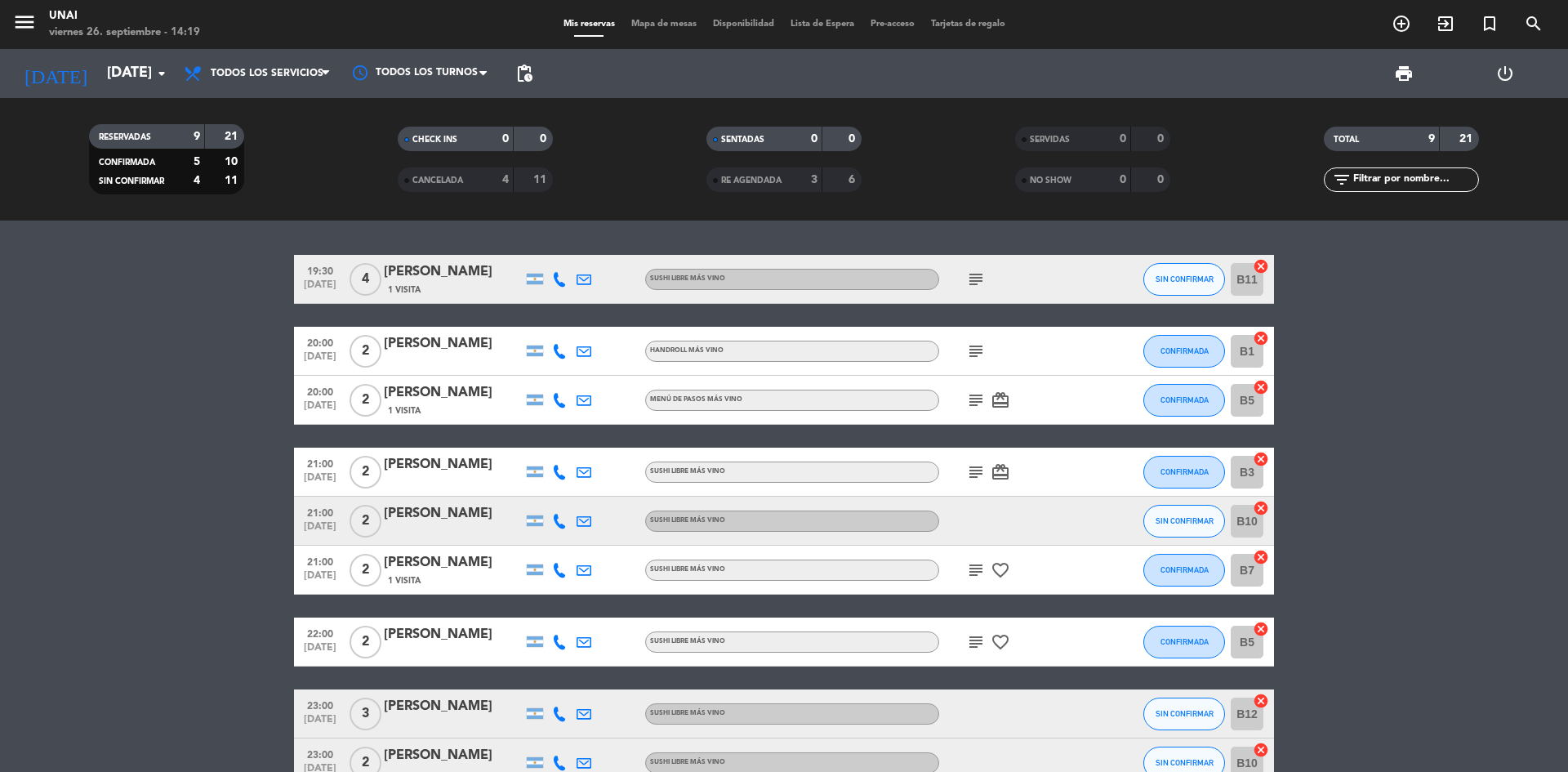
click at [972, 643] on icon "subject" at bounding box center [976, 642] width 19 height 19
click at [1059, 642] on div "subject Lugar adentro! Lindo favorite_border" at bounding box center [1013, 641] width 147 height 49
click at [399, 642] on div "[PERSON_NAME]" at bounding box center [453, 635] width 139 height 21
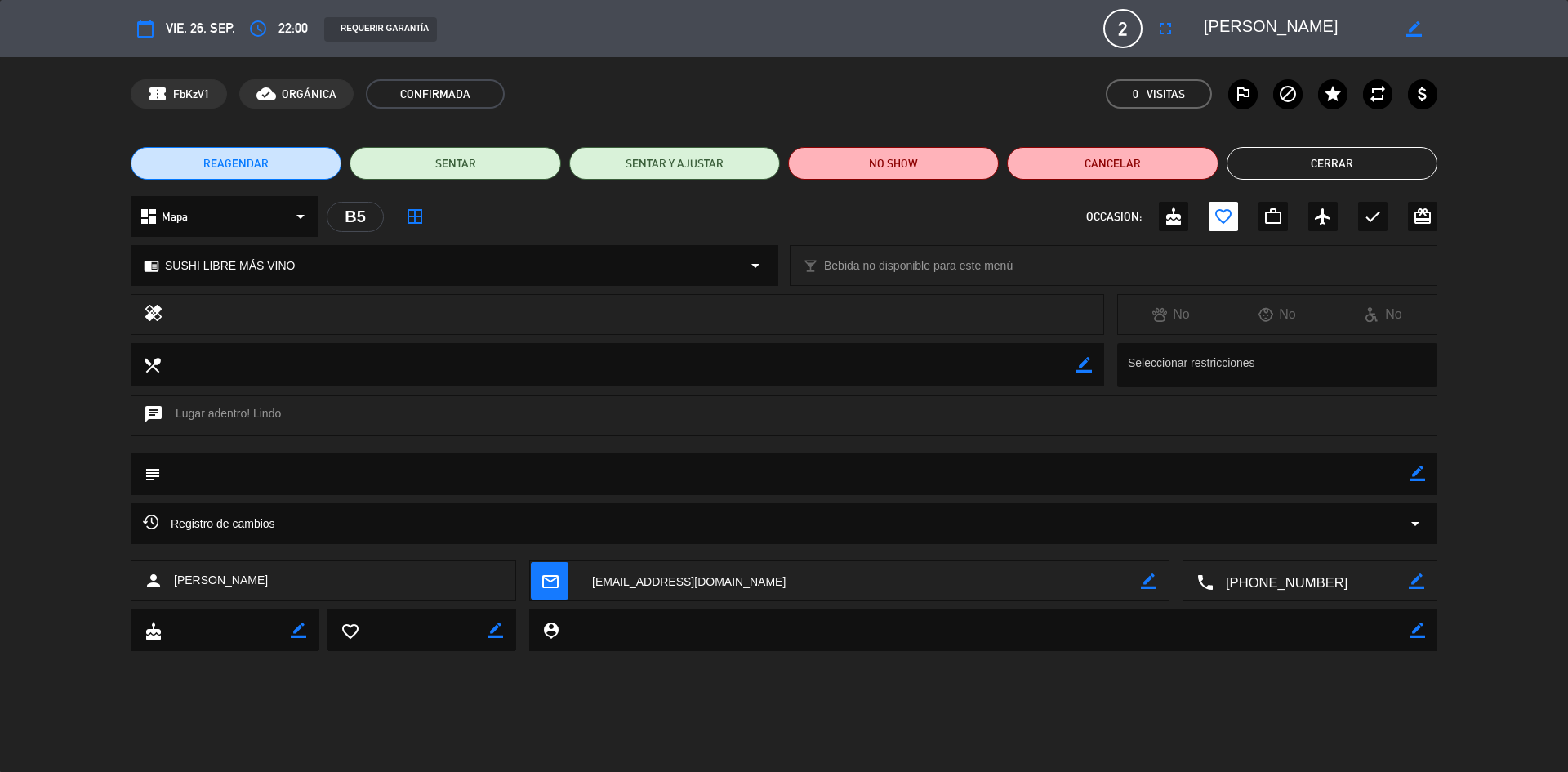
click at [1410, 476] on icon "border_color" at bounding box center [1418, 473] width 16 height 16
type textarea "10k"
click at [1410, 476] on icon at bounding box center [1418, 473] width 16 height 16
click at [1306, 176] on button "Cerrar" at bounding box center [1332, 163] width 211 height 33
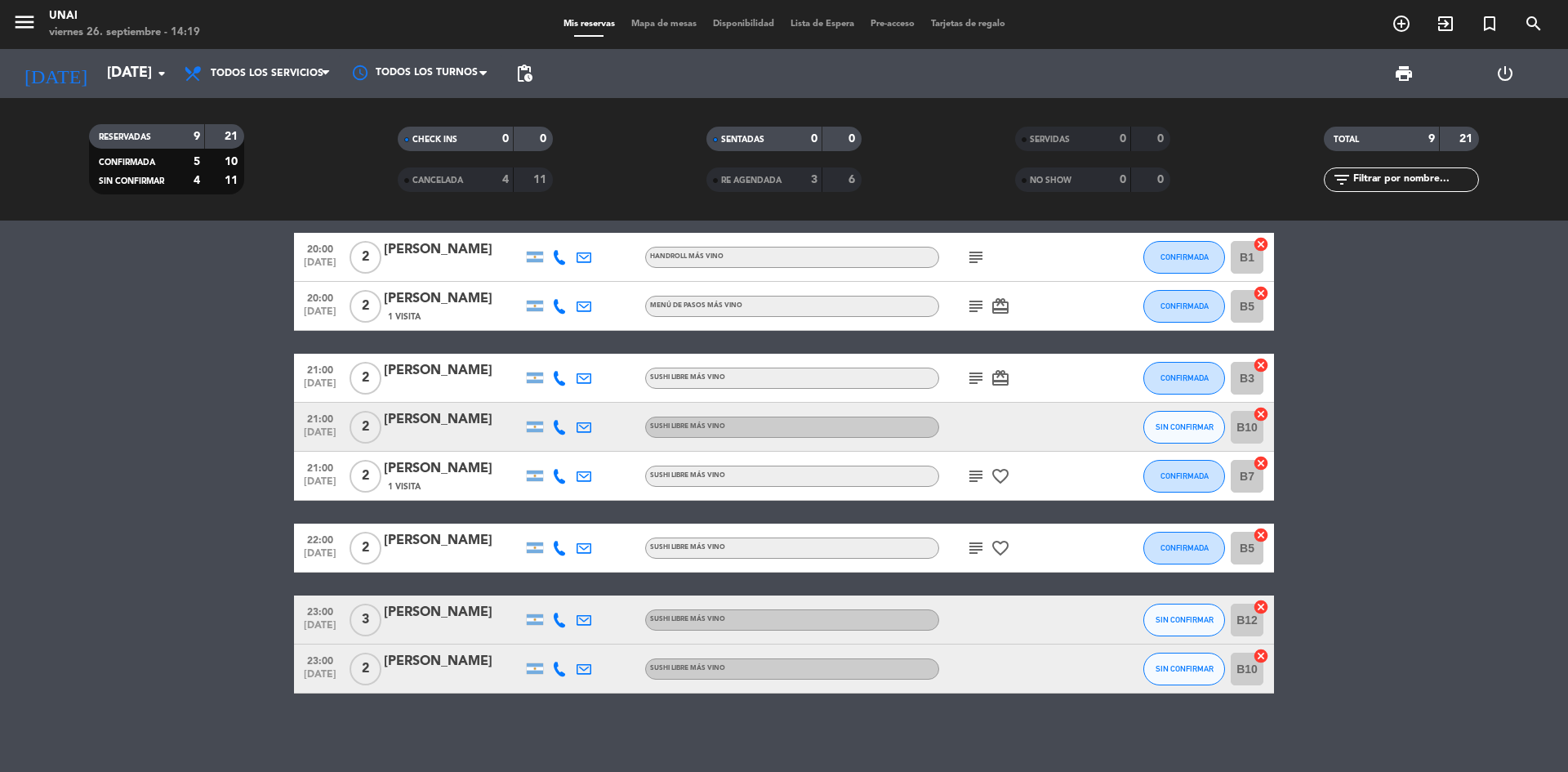
scroll to position [97, 0]
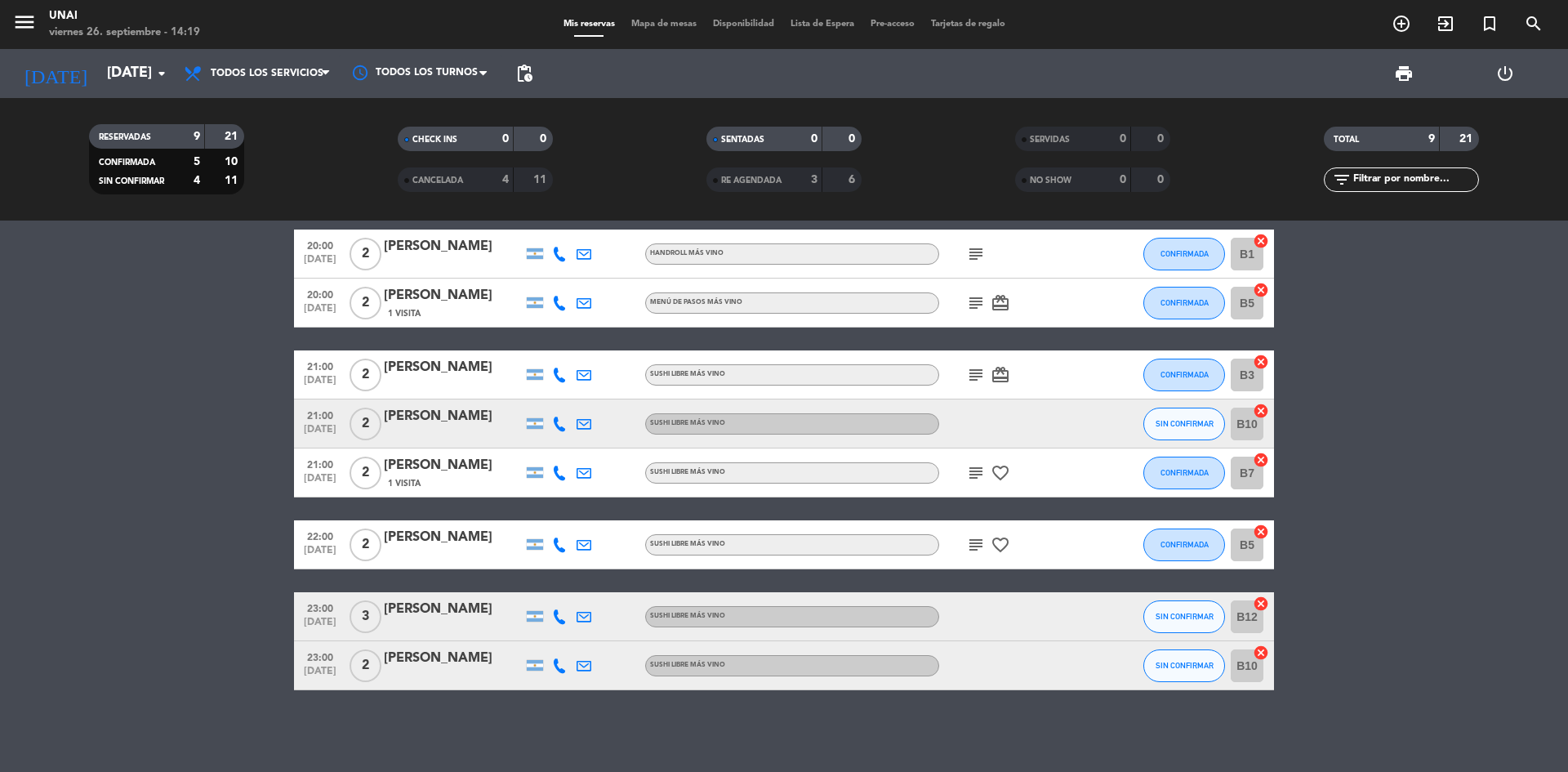
click at [980, 539] on icon "subject" at bounding box center [976, 545] width 19 height 19
click at [983, 479] on icon "subject" at bounding box center [976, 473] width 19 height 19
click at [970, 382] on icon "subject" at bounding box center [976, 375] width 19 height 19
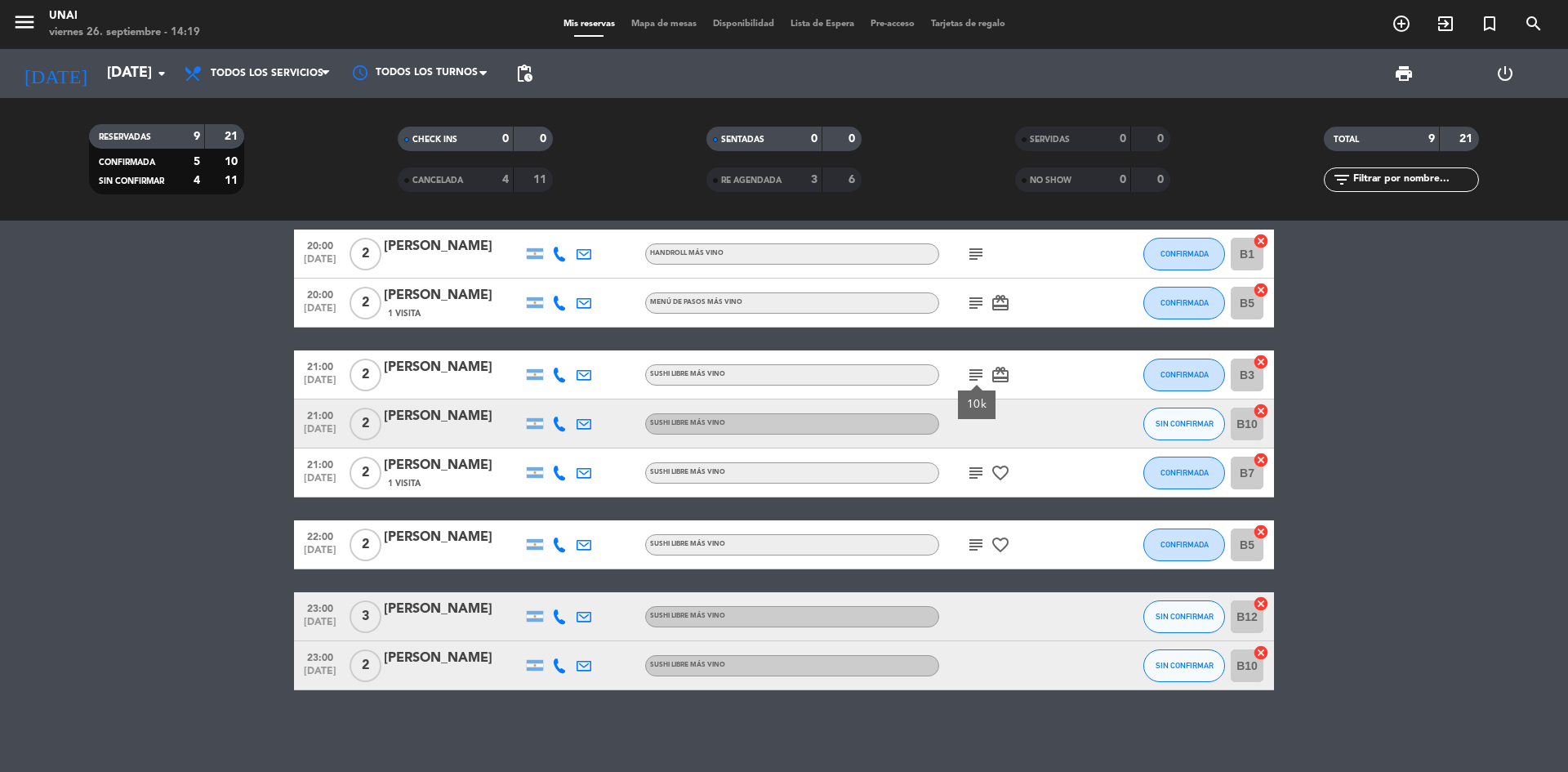
click at [970, 382] on icon "subject" at bounding box center [976, 375] width 19 height 19
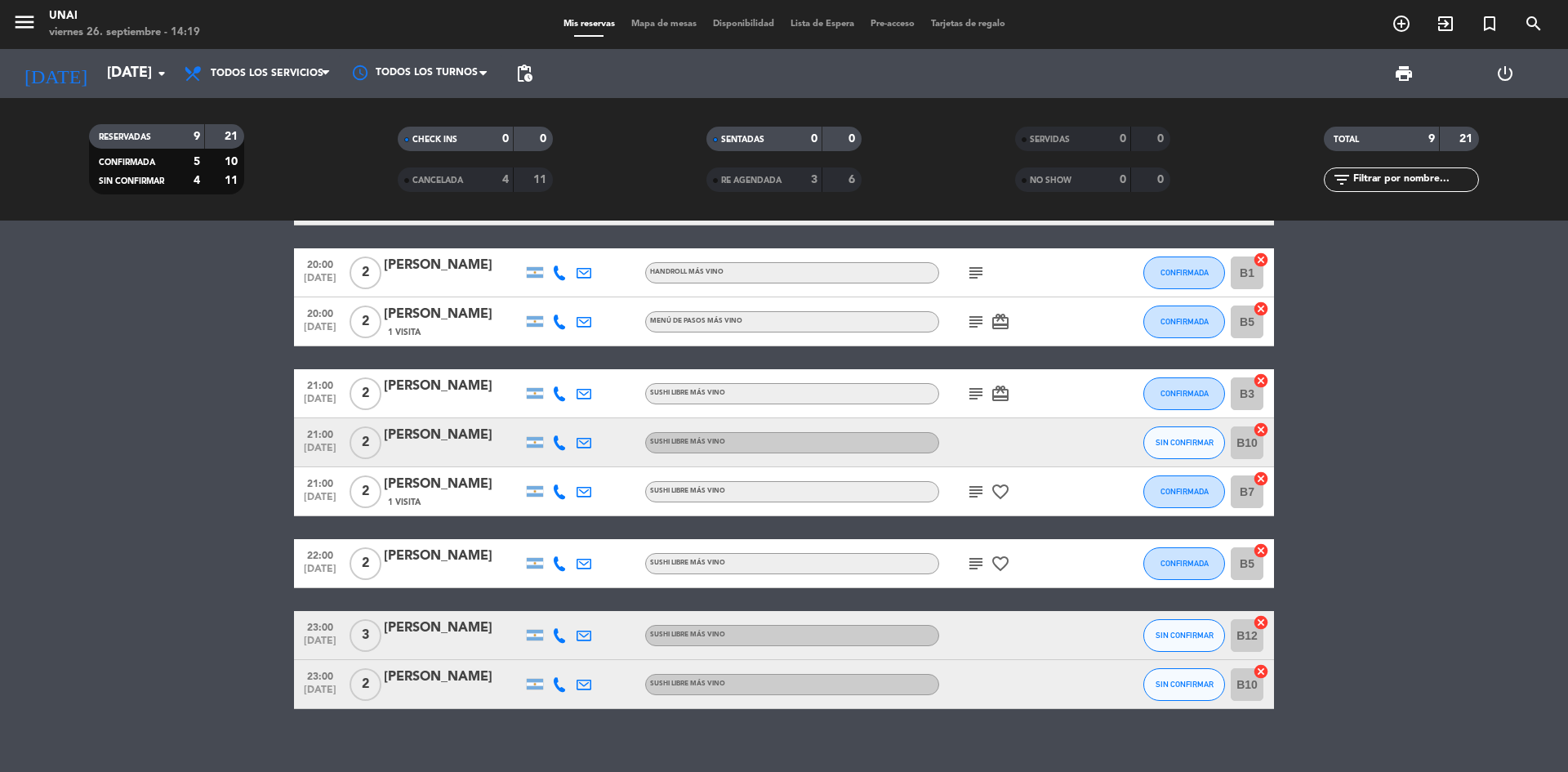
scroll to position [0, 0]
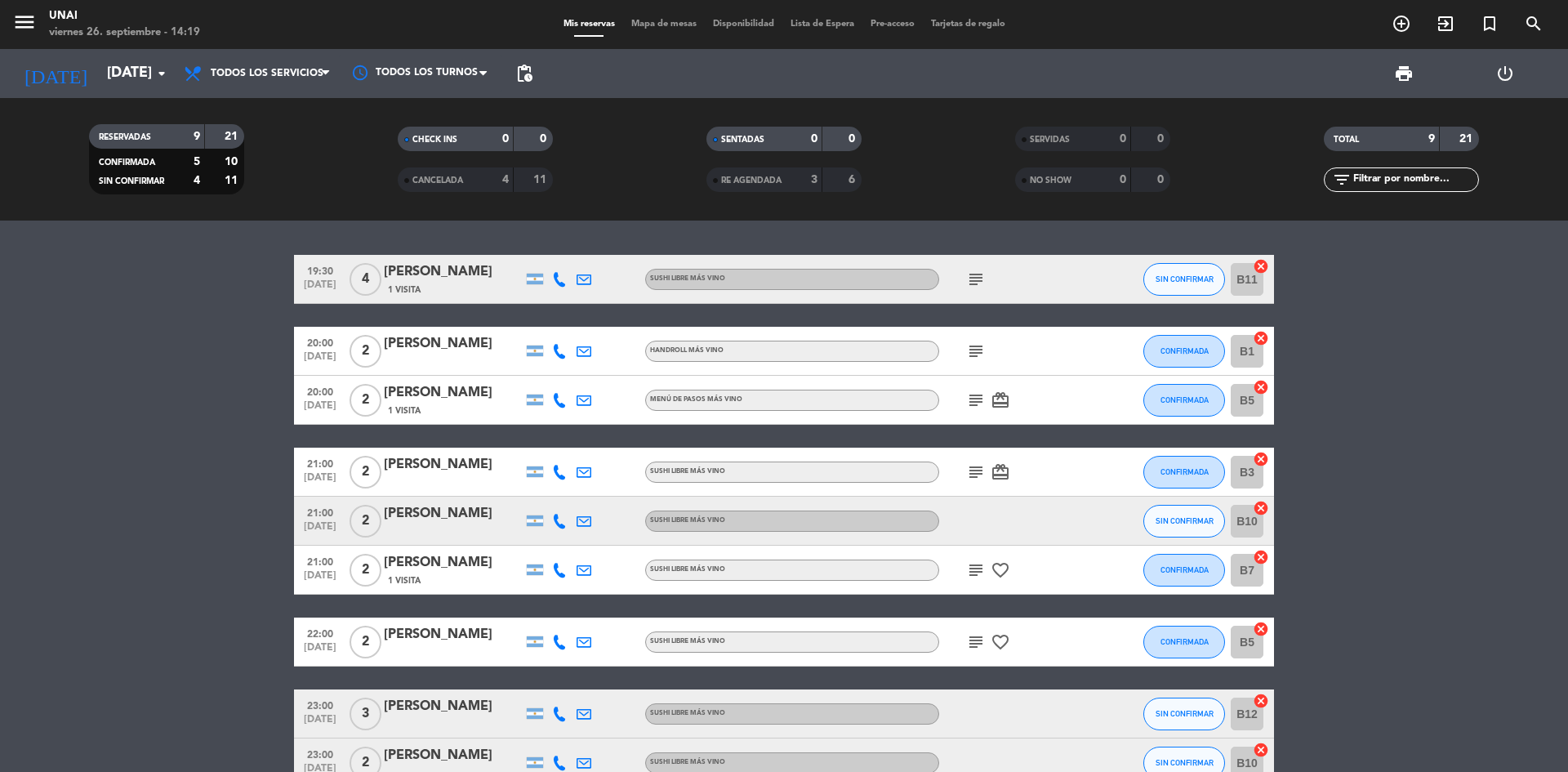
click at [93, 557] on bookings-row "19:30 [DATE] 4 [PERSON_NAME] 1 Visita SUSHI LIBRE MÁS VINO subject SIN CONFIRMA…" at bounding box center [784, 521] width 1568 height 533
click at [1173, 273] on button "SIN CONFIRMAR" at bounding box center [1184, 279] width 82 height 33
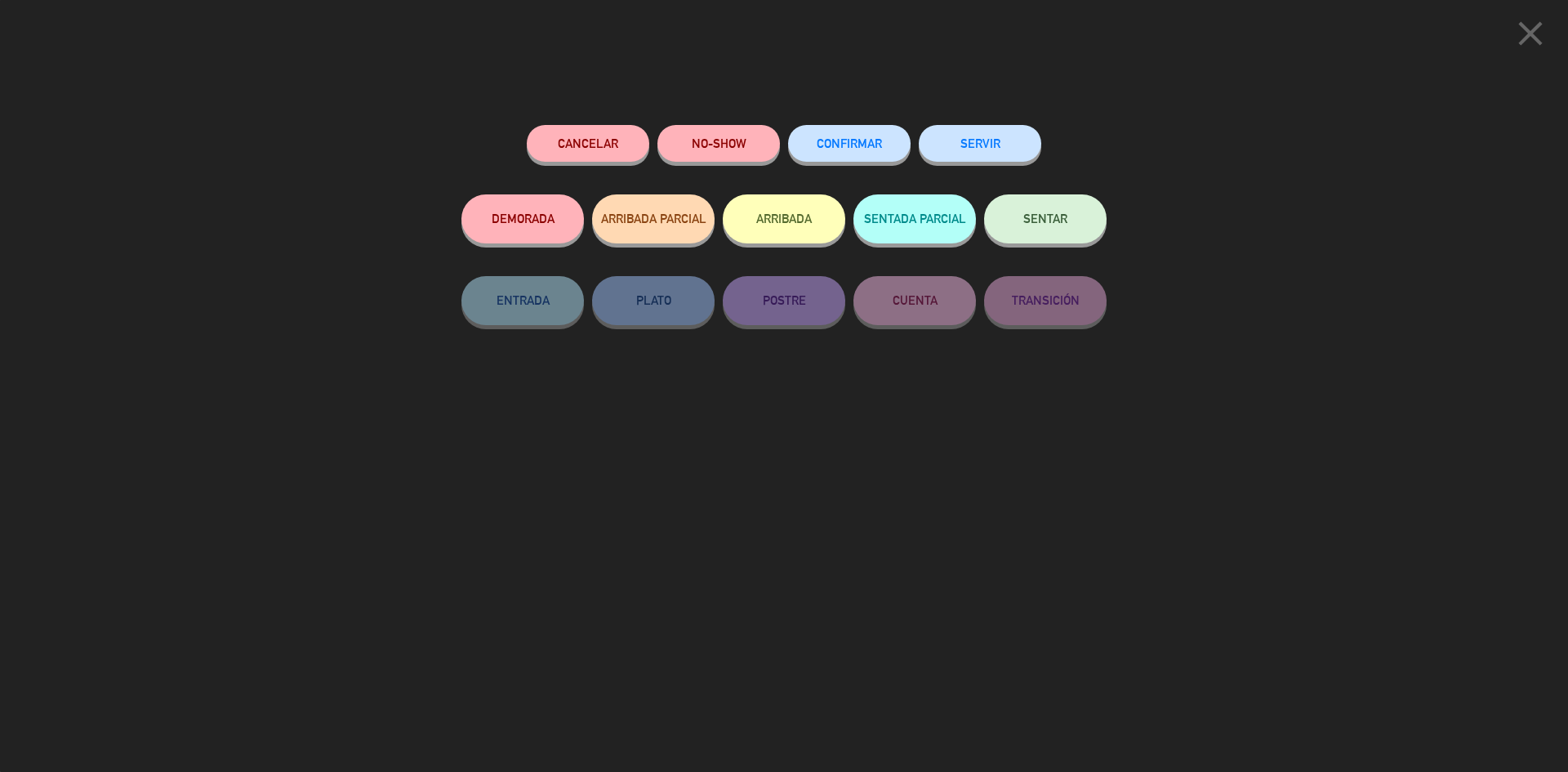
click at [827, 139] on span "CONFIRMAR" at bounding box center [849, 143] width 65 height 14
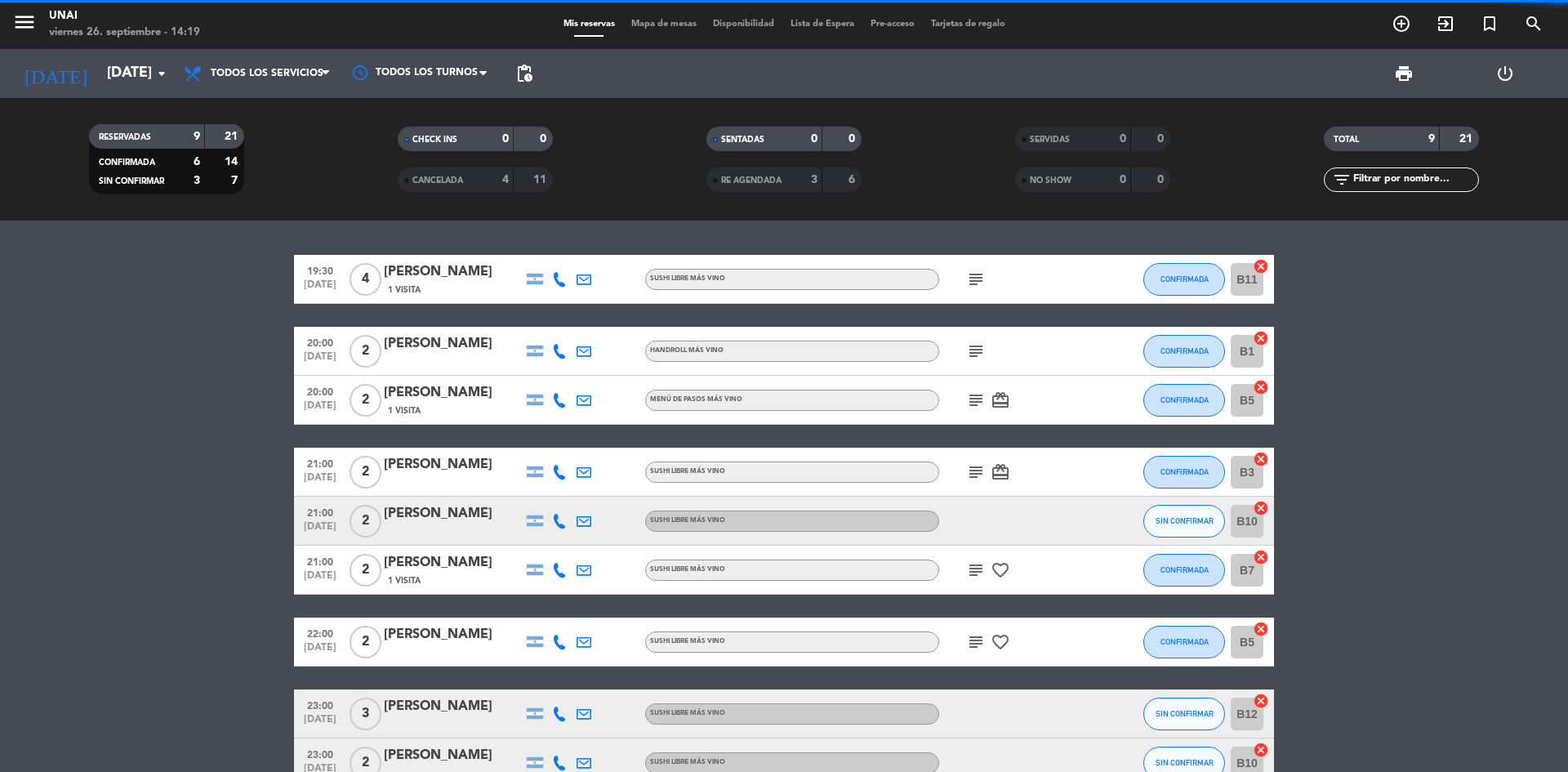
click at [1471, 482] on bookings-row "19:30 [DATE] 4 [PERSON_NAME] 1 Visita SUSHI LIBRE MÁS VINO subject CONFIRMADA B…" at bounding box center [784, 521] width 1568 height 533
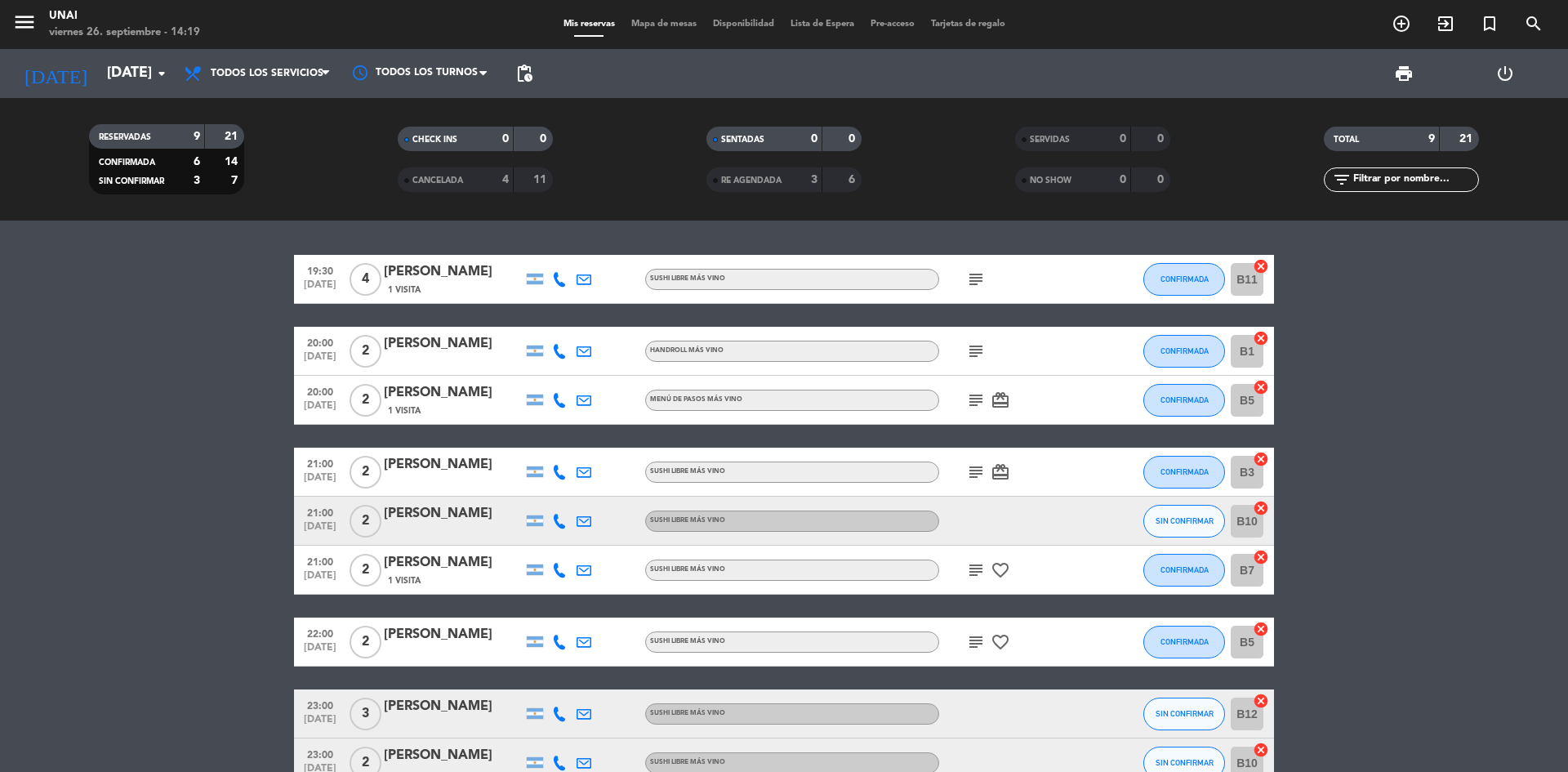
click at [983, 344] on icon "subject" at bounding box center [976, 352] width 19 height 19
click at [972, 394] on icon "subject" at bounding box center [976, 400] width 19 height 19
click at [1500, 560] on bookings-row "19:30 [DATE] 4 [PERSON_NAME] 1 Visita SUSHI LIBRE MÁS VINO subject CONFIRMADA B…" at bounding box center [784, 521] width 1568 height 533
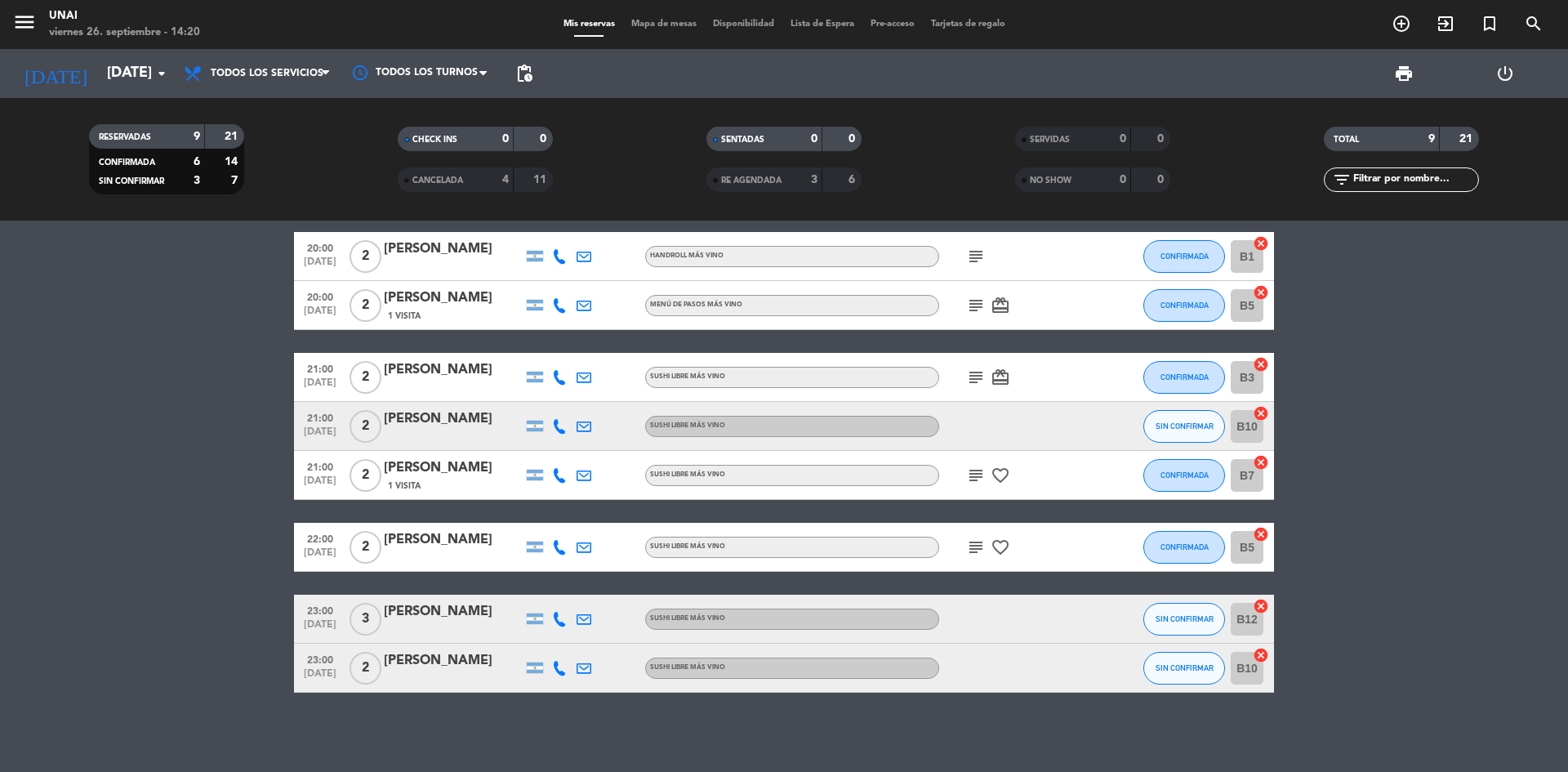
scroll to position [97, 0]
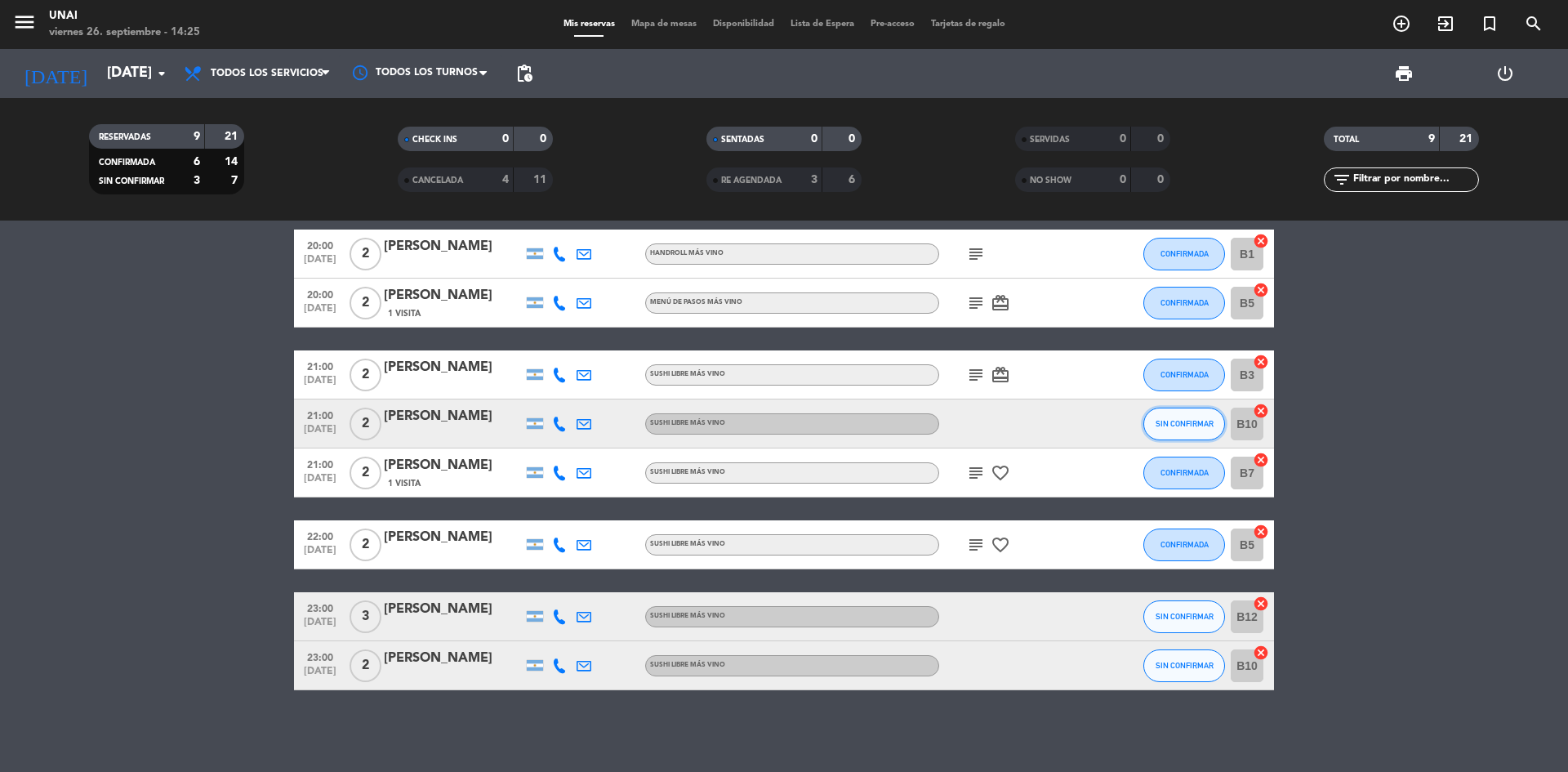
click at [1165, 426] on span "SIN CONFIRMAR" at bounding box center [1185, 424] width 58 height 9
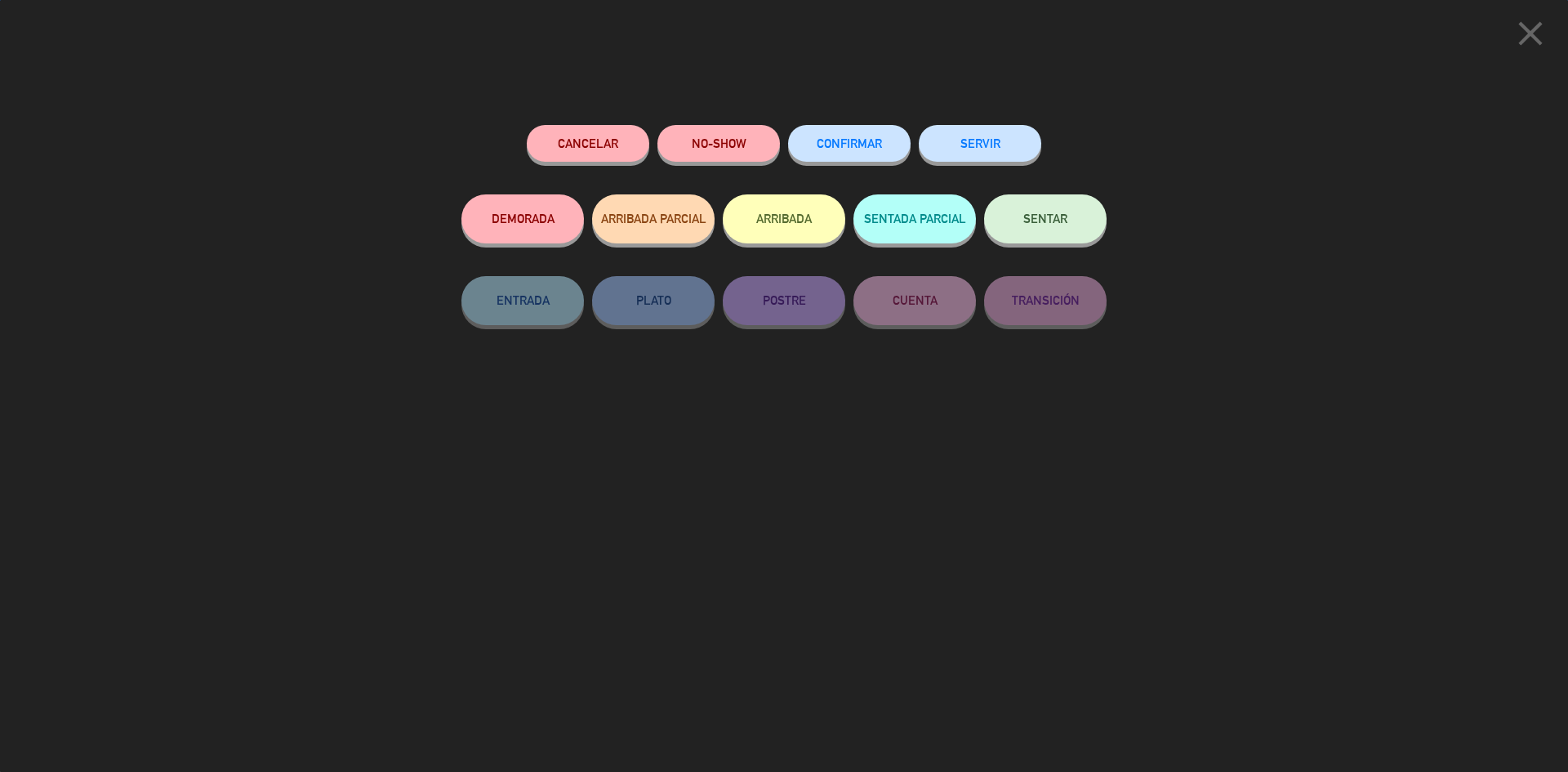
click at [868, 140] on span "CONFIRMAR" at bounding box center [849, 143] width 65 height 14
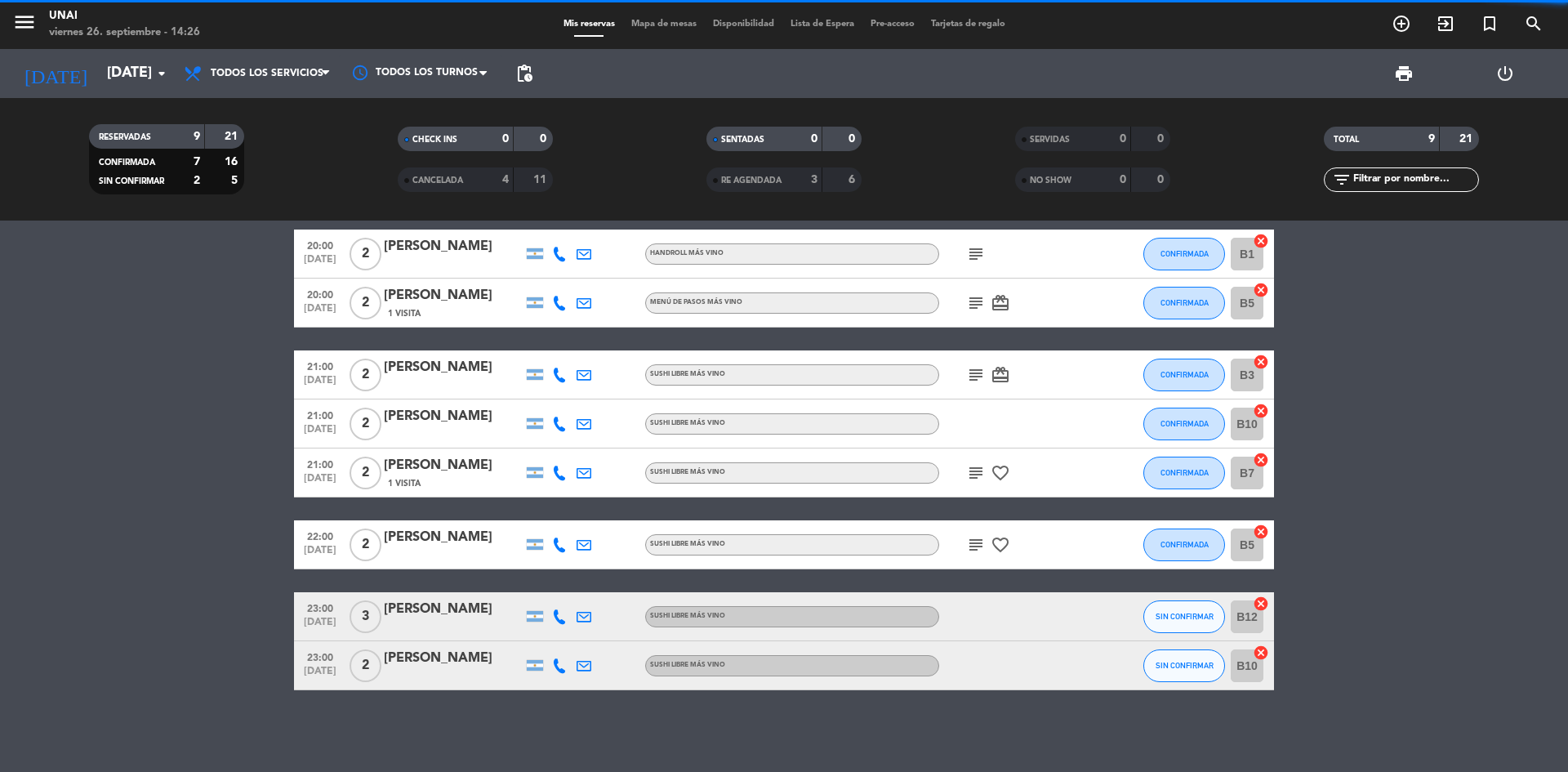
click at [414, 421] on div "[PERSON_NAME]" at bounding box center [453, 417] width 139 height 21
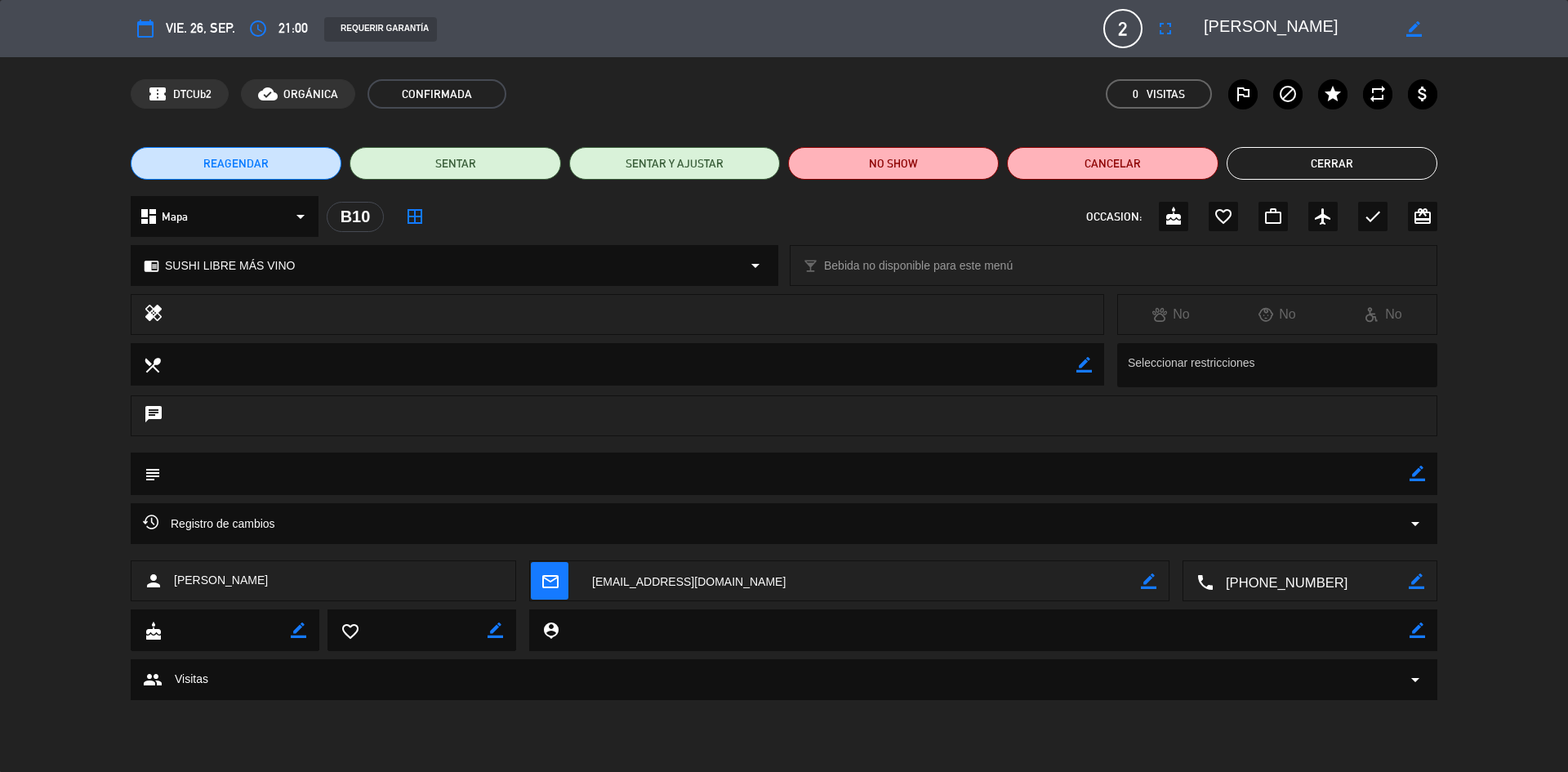
click at [1416, 475] on icon "border_color" at bounding box center [1418, 473] width 16 height 16
type textarea "!"
type textarea "10k"
click at [1425, 474] on div "subject" at bounding box center [784, 474] width 1307 height 42
click at [1417, 475] on icon at bounding box center [1418, 473] width 16 height 16
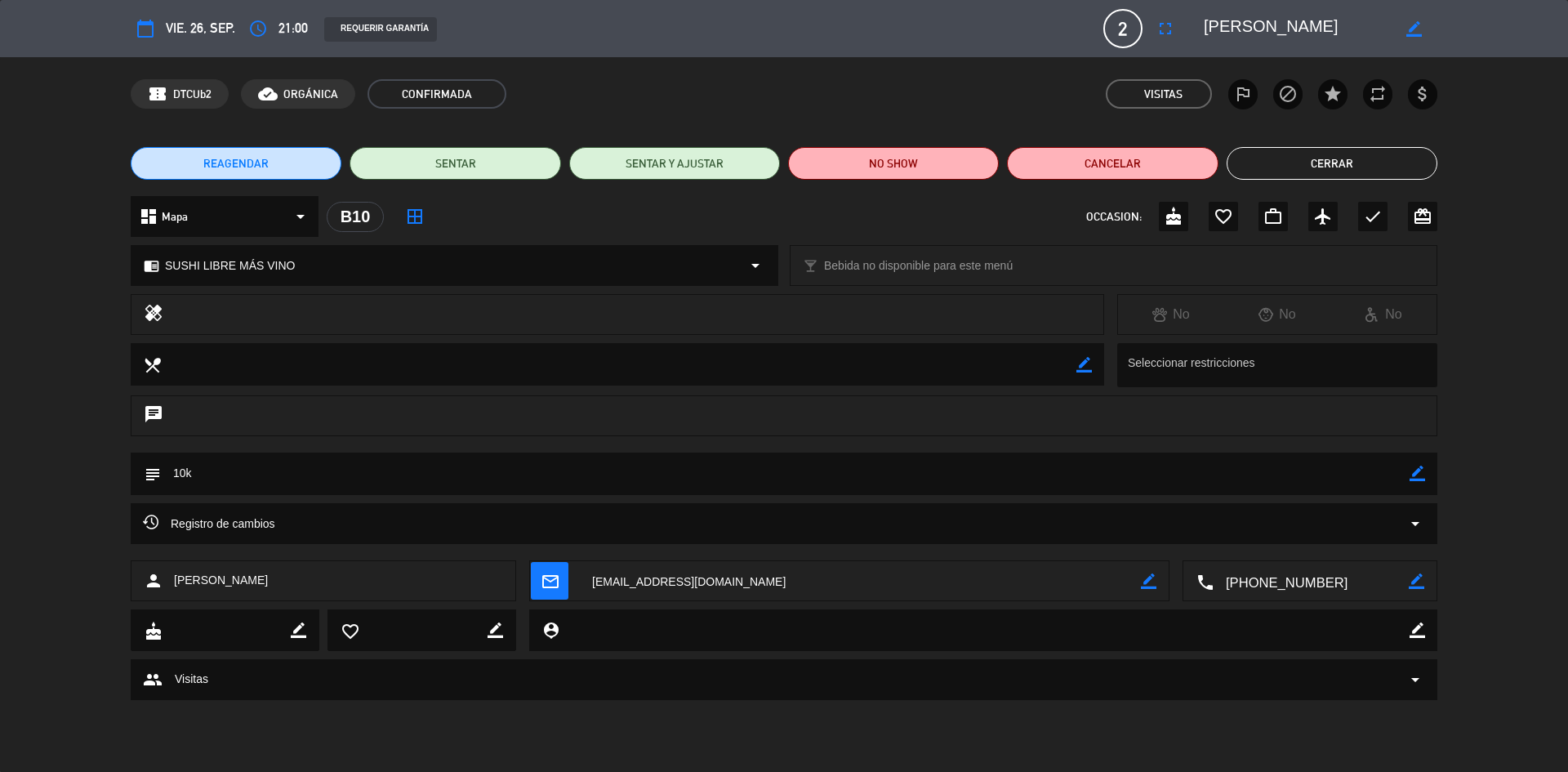
click at [1304, 171] on button "Cerrar" at bounding box center [1332, 163] width 211 height 33
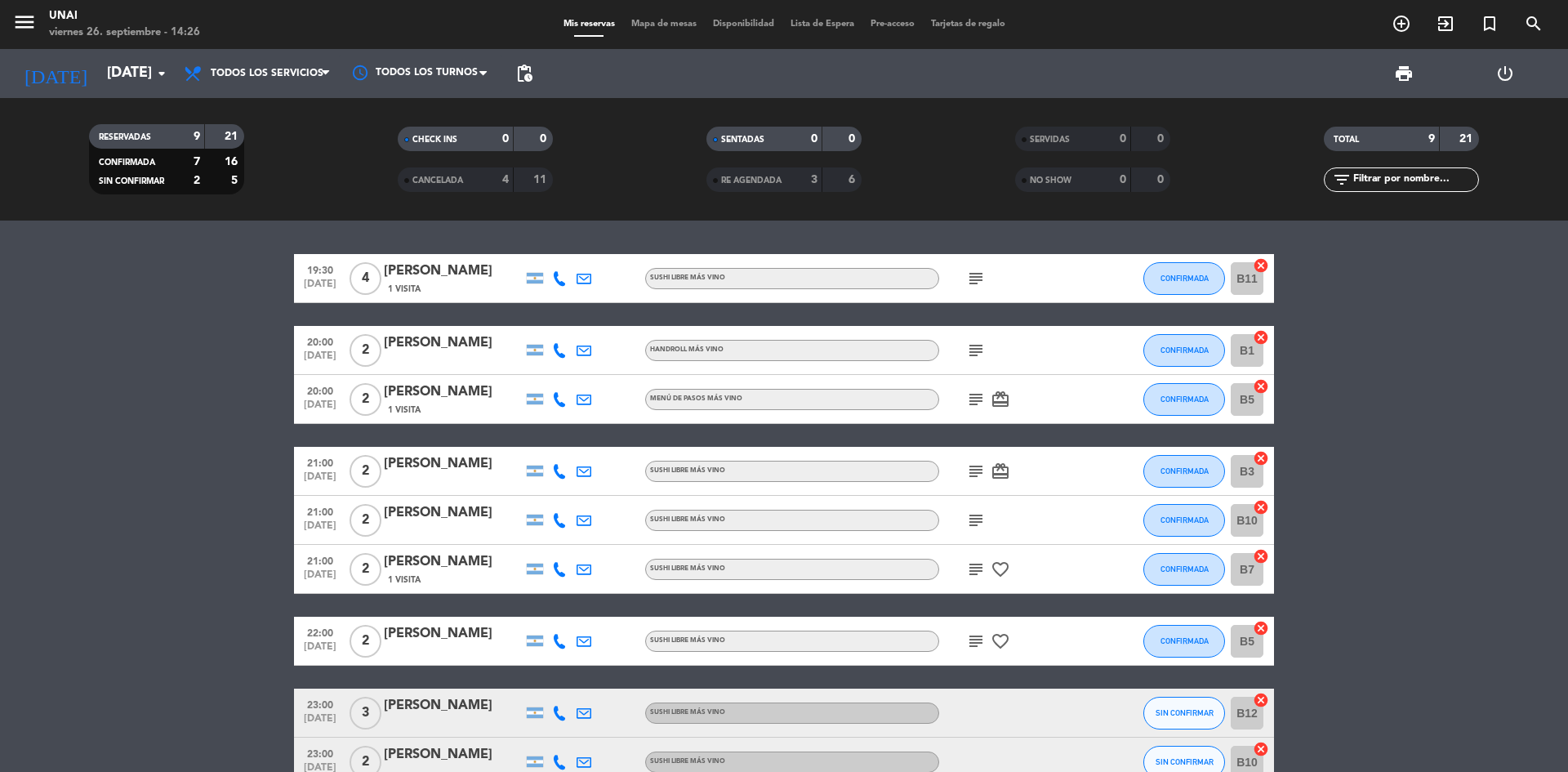
scroll to position [0, 0]
